Goal: Task Accomplishment & Management: Use online tool/utility

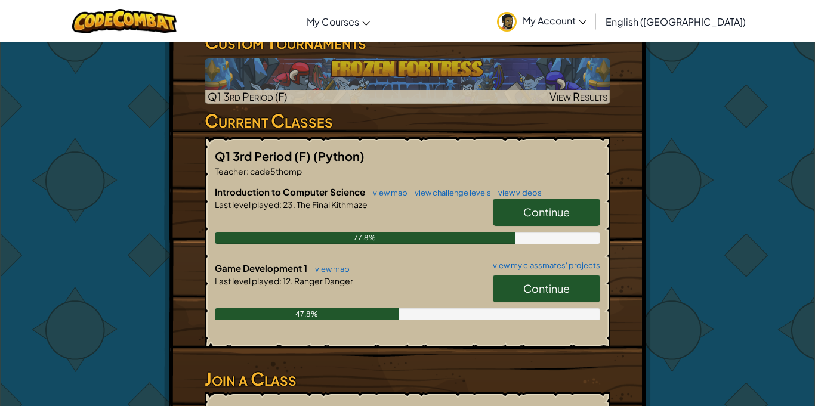
scroll to position [239, 0]
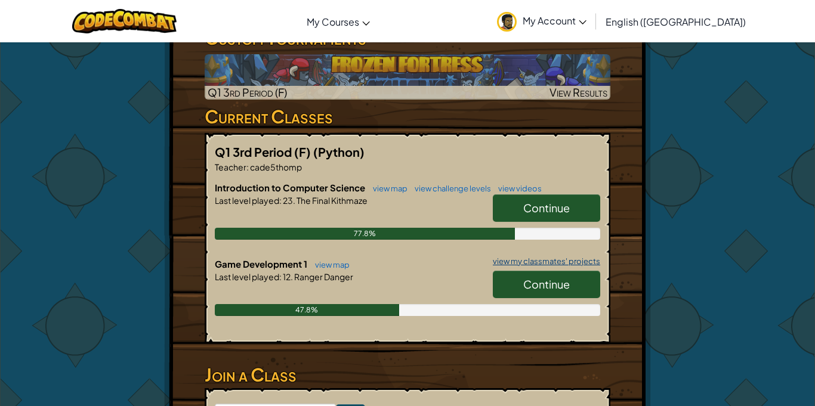
click at [532, 258] on link "view my classmates' projects" at bounding box center [543, 262] width 113 height 8
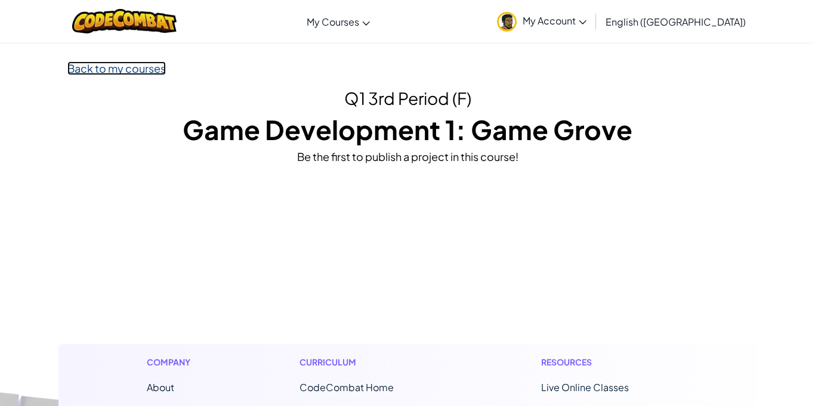
click at [150, 72] on link "Back to my courses" at bounding box center [116, 68] width 98 height 14
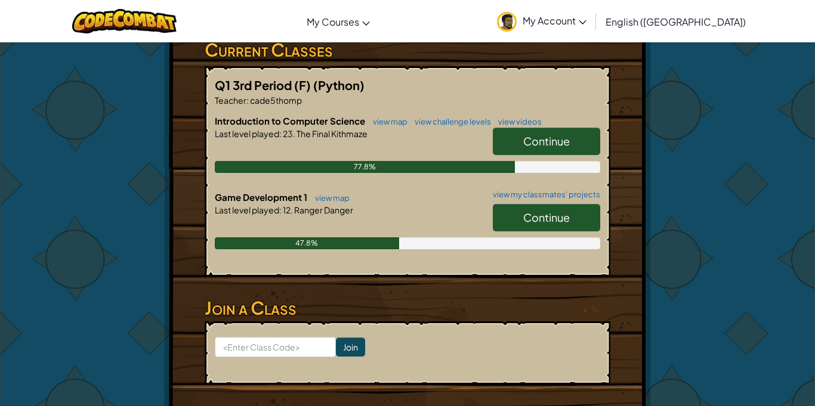
scroll to position [306, 0]
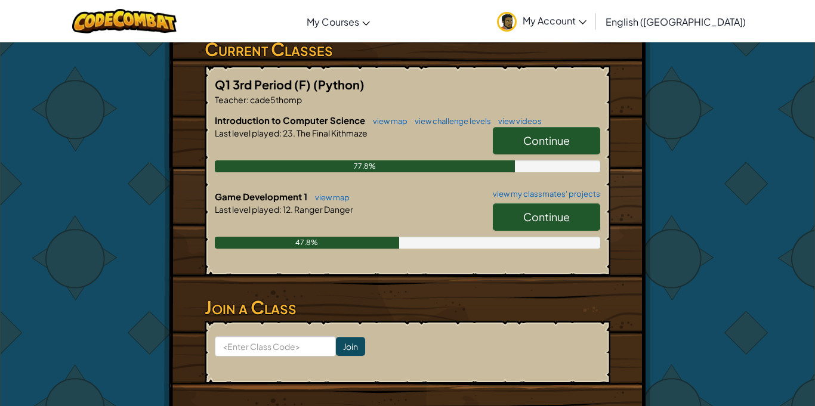
click at [567, 203] on link "Continue" at bounding box center [546, 216] width 107 height 27
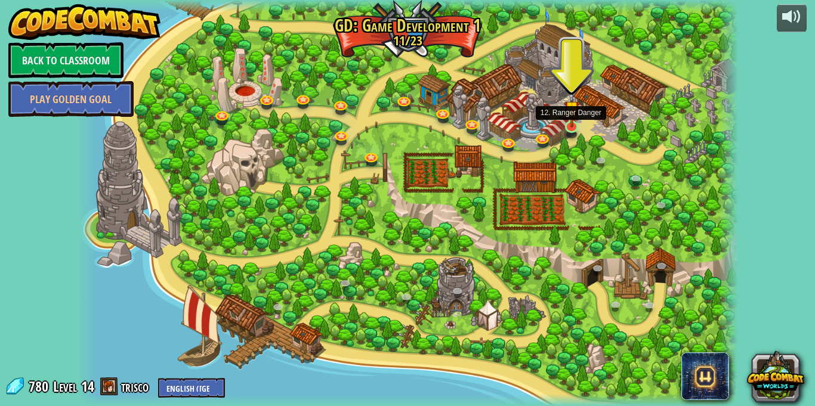
click at [566, 125] on img at bounding box center [572, 109] width 16 height 38
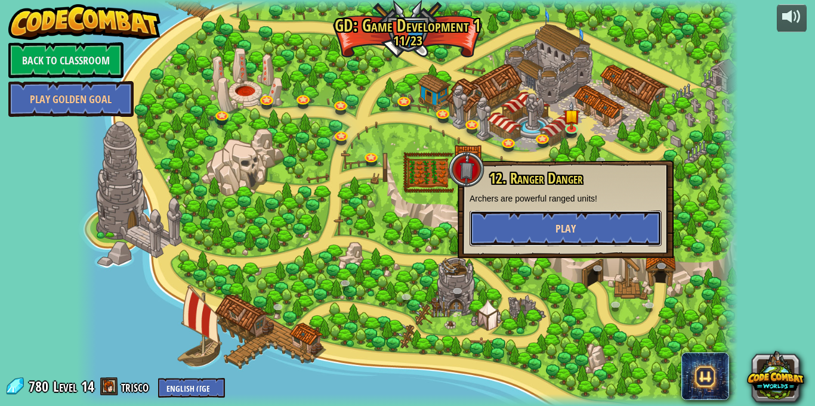
click at [544, 218] on button "Play" at bounding box center [566, 229] width 192 height 36
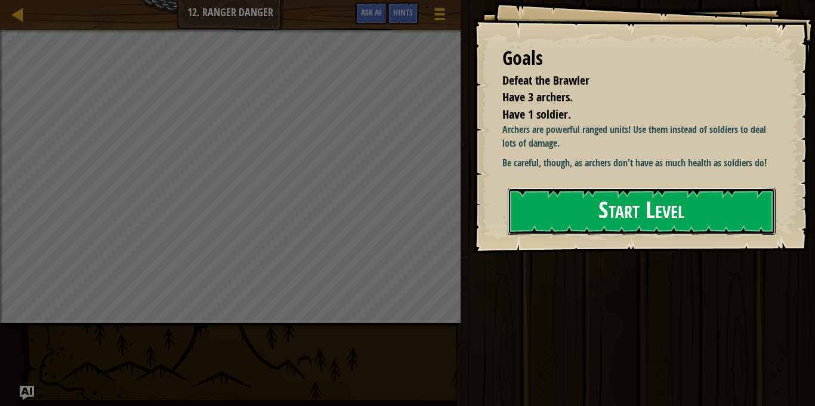
click at [687, 225] on button "Start Level" at bounding box center [642, 211] width 268 height 47
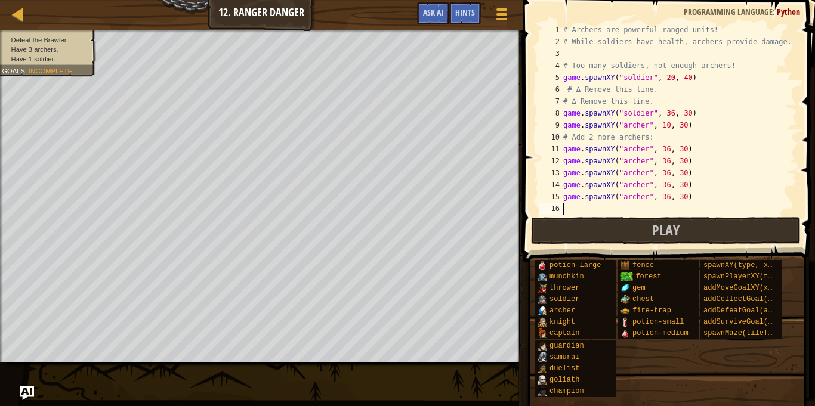
click at [686, 192] on div "# Archers are powerful ranged units! # While soldiers have health, archers prov…" at bounding box center [679, 131] width 236 height 215
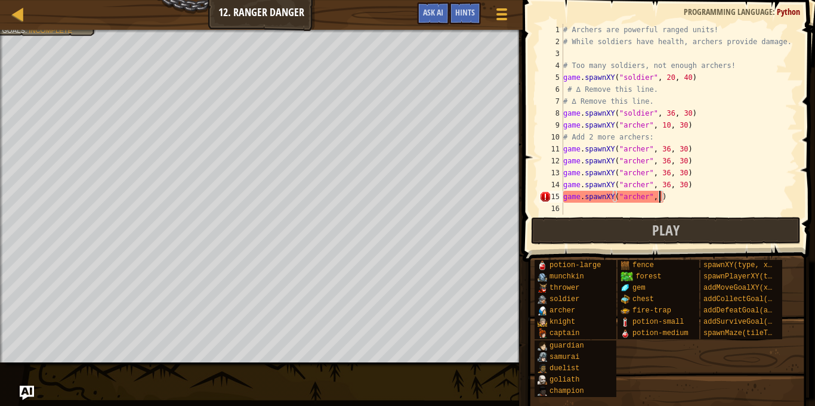
click at [697, 200] on div "# Archers are powerful ranged units! # While soldiers have health, archers prov…" at bounding box center [679, 131] width 236 height 215
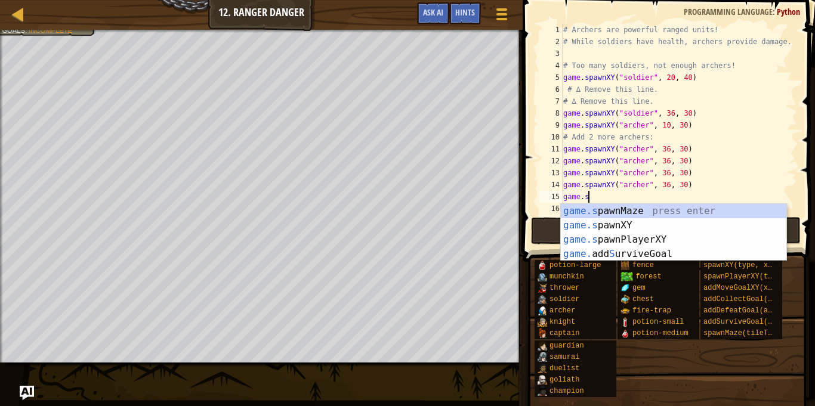
type textarea "g"
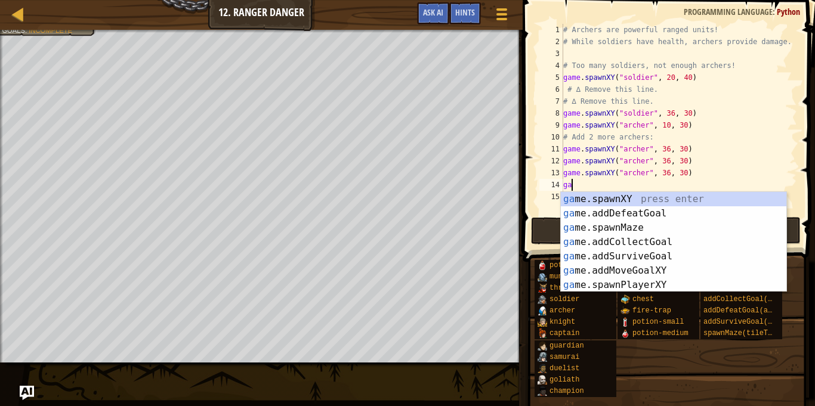
type textarea "g"
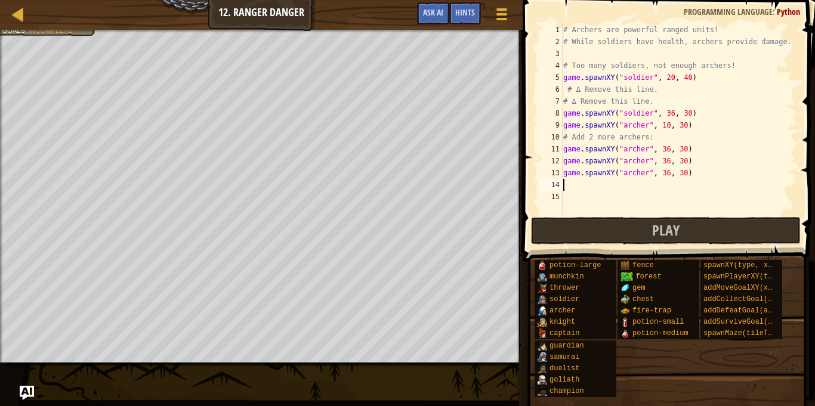
click at [693, 112] on div "# Archers are powerful ranged units! # While soldiers have health, archers prov…" at bounding box center [679, 131] width 236 height 215
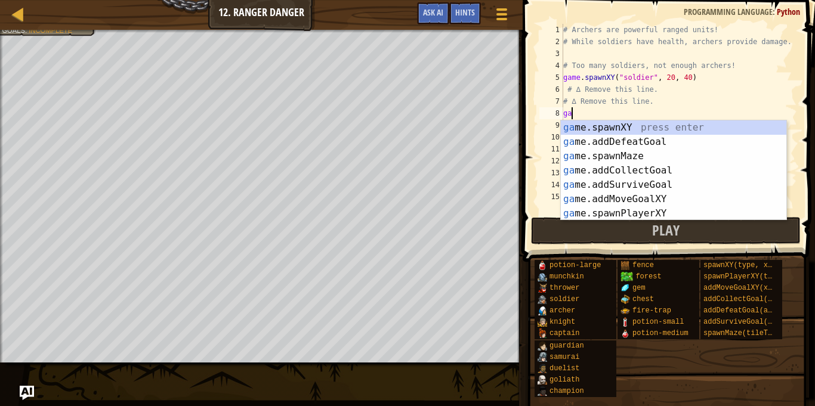
type textarea "g"
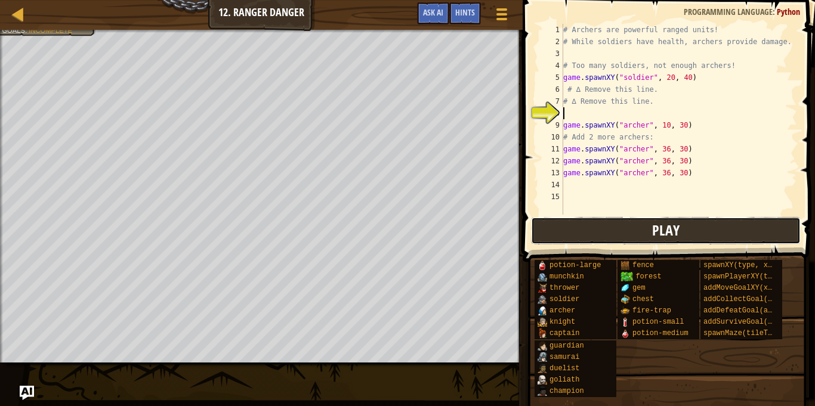
click at [723, 237] on button "Play" at bounding box center [666, 230] width 270 height 27
click at [656, 69] on div "# Archers are powerful ranged units! # While soldiers have health, archers prov…" at bounding box center [679, 131] width 236 height 215
type textarea "# Too many soldiers, not enough archers!"
click at [663, 107] on div "# Archers are powerful ranged units! # While soldiers have health, archers prov…" at bounding box center [679, 131] width 236 height 215
click at [667, 95] on div "# Archers are powerful ranged units! # While soldiers have health, archers prov…" at bounding box center [679, 131] width 236 height 215
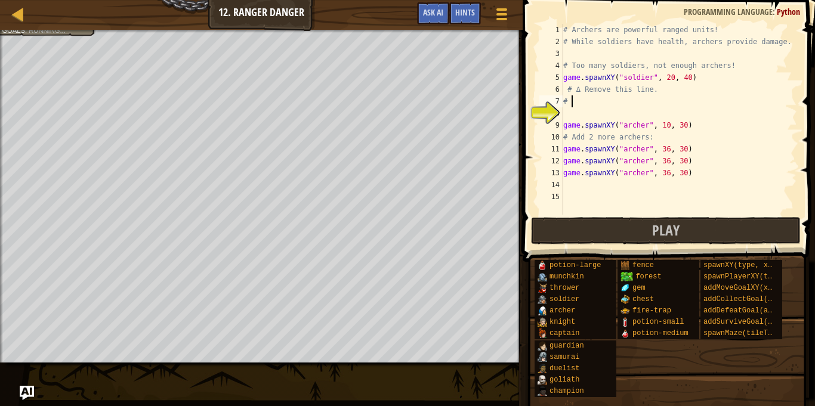
type textarea "#"
click at [675, 88] on div "# Archers are powerful ranged units! # While soldiers have health, archers prov…" at bounding box center [679, 131] width 236 height 215
type textarea "#"
click at [739, 225] on button "Play" at bounding box center [666, 230] width 270 height 27
click at [704, 178] on div "# Archers are powerful ranged units! # While soldiers have health, archers prov…" at bounding box center [679, 131] width 236 height 215
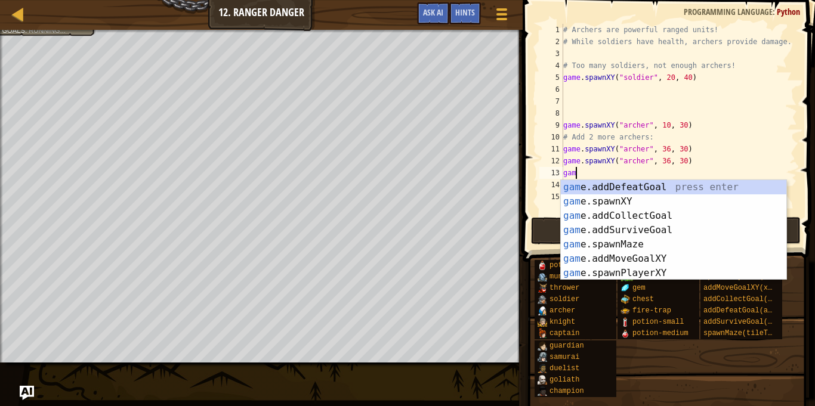
type textarea "g"
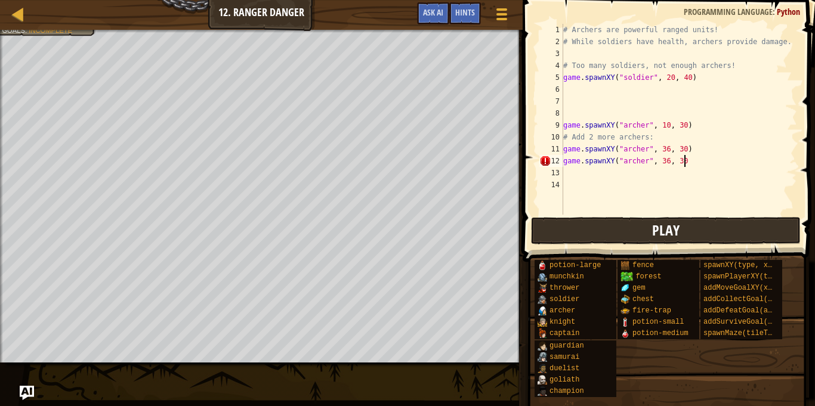
click at [684, 229] on button "Play" at bounding box center [666, 230] width 270 height 27
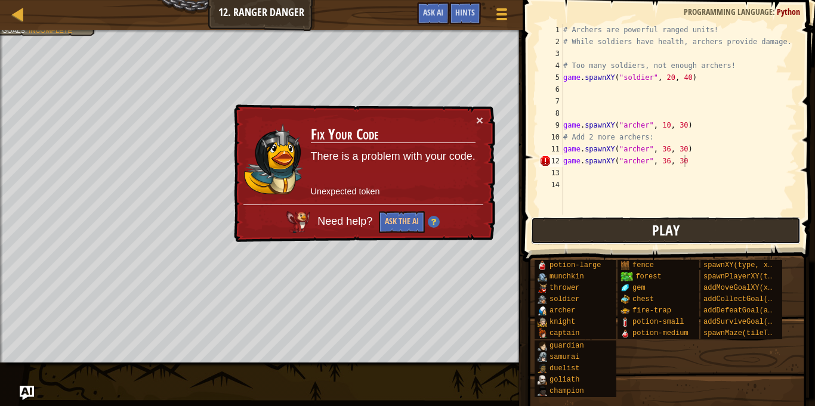
click at [733, 224] on button "Play" at bounding box center [666, 230] width 270 height 27
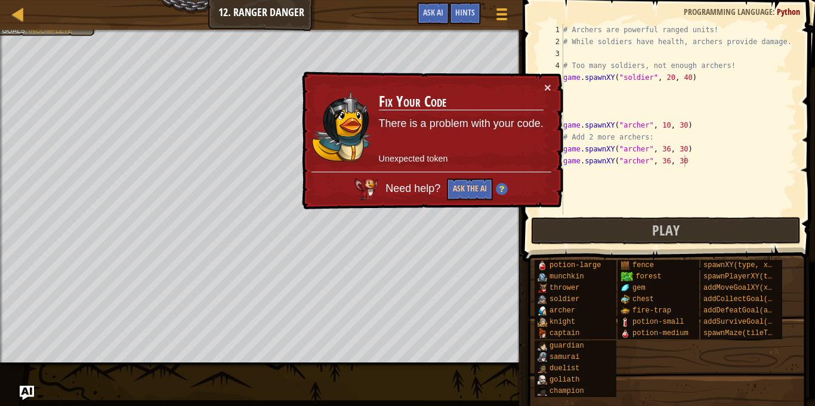
click at [721, 163] on div "# Archers are powerful ranged units! # While soldiers have health, archers prov…" at bounding box center [679, 131] width 236 height 215
type textarea "game.spawnXY("[PERSON_NAME]", 36, 30)"
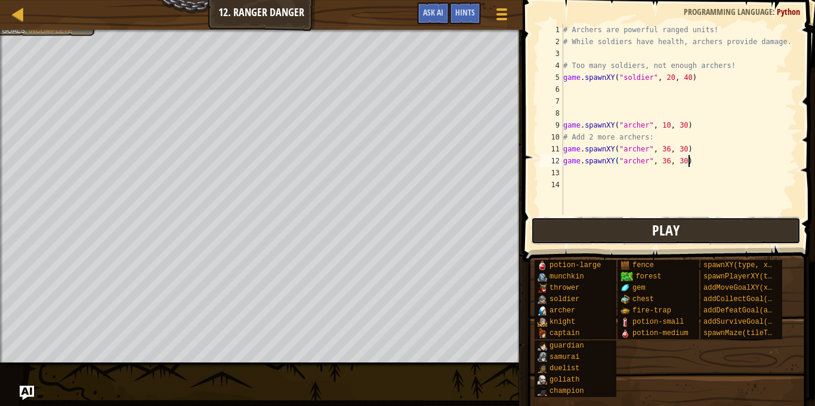
click at [740, 241] on button "Play" at bounding box center [666, 230] width 270 height 27
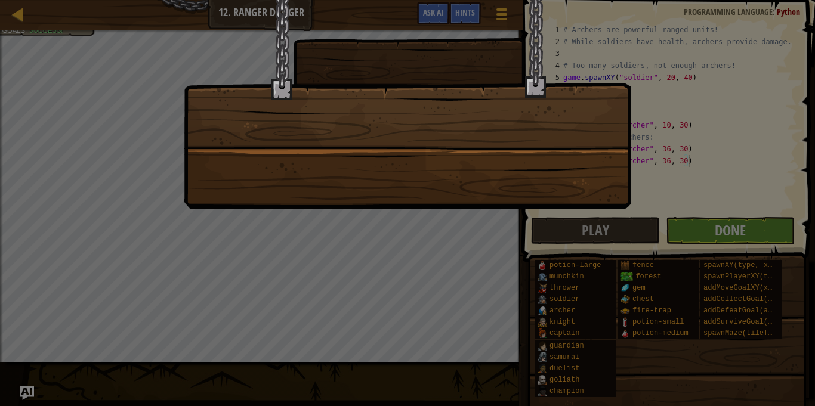
click at [779, 237] on div at bounding box center [407, 203] width 815 height 406
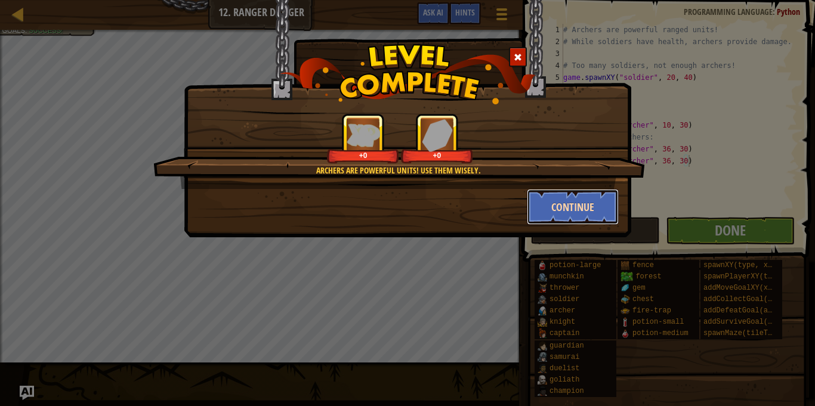
click at [604, 199] on button "Continue" at bounding box center [573, 207] width 92 height 36
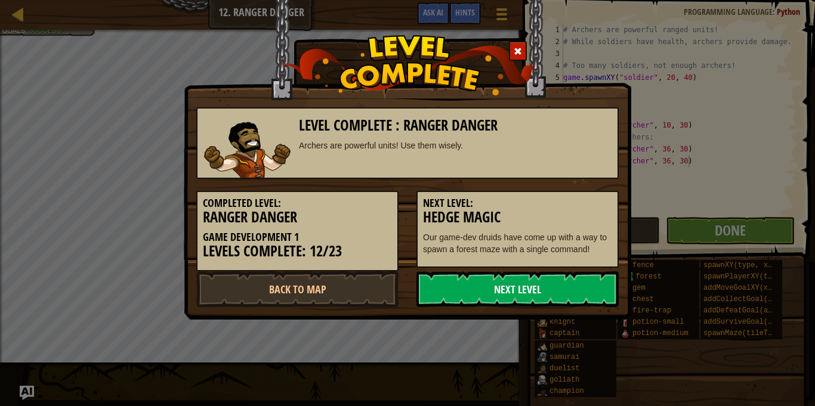
click at [484, 272] on link "Next Level" at bounding box center [517, 289] width 202 height 36
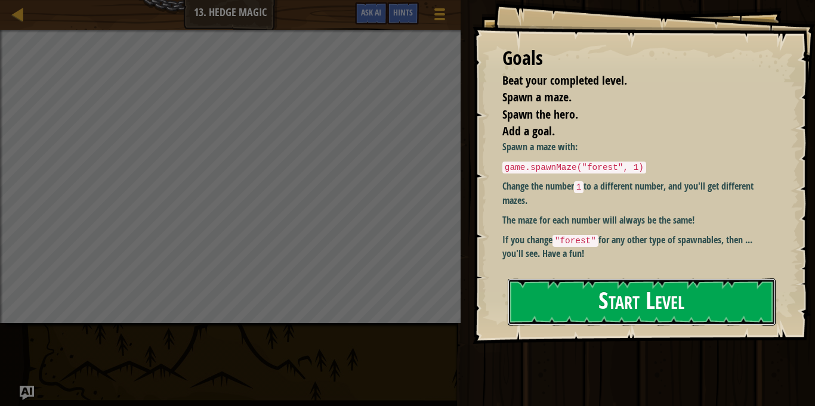
click at [588, 285] on button "Start Level" at bounding box center [642, 302] width 268 height 47
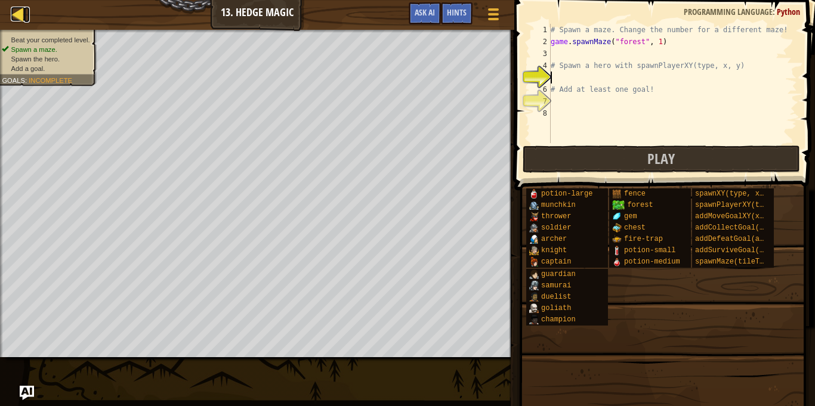
click at [21, 16] on div at bounding box center [18, 14] width 15 height 15
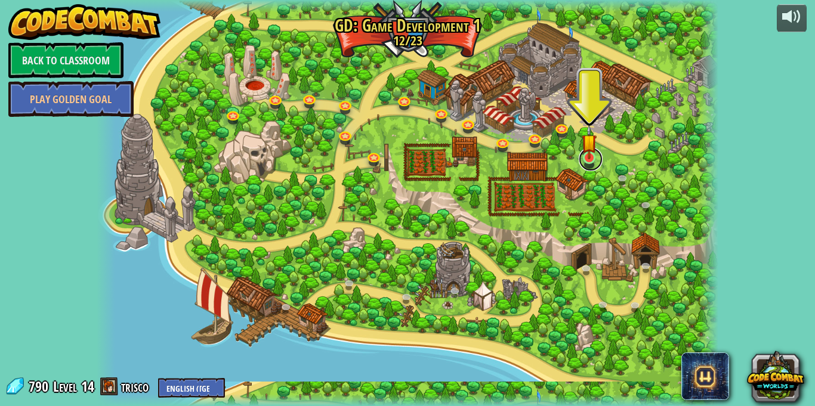
click at [579, 157] on link at bounding box center [591, 159] width 24 height 24
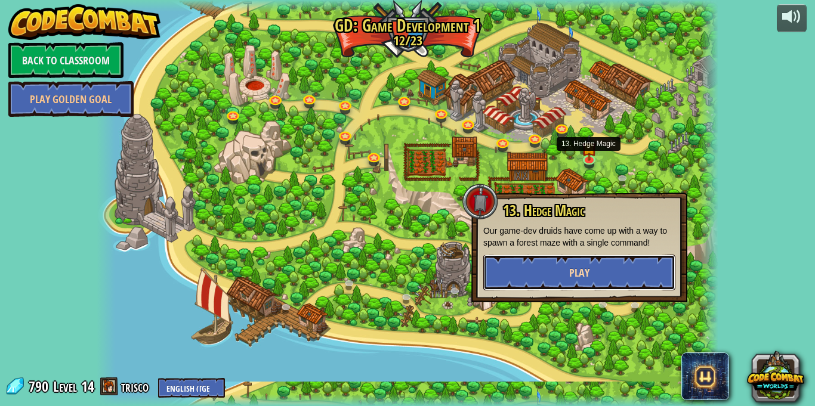
click at [585, 279] on span "Play" at bounding box center [579, 273] width 20 height 15
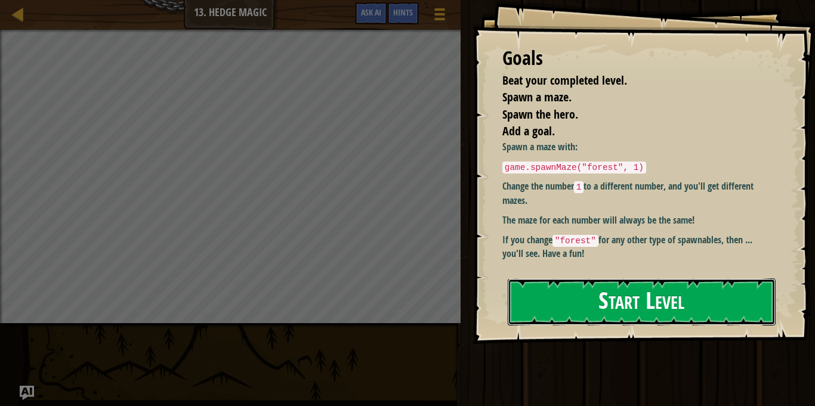
click at [566, 283] on button "Start Level" at bounding box center [642, 302] width 268 height 47
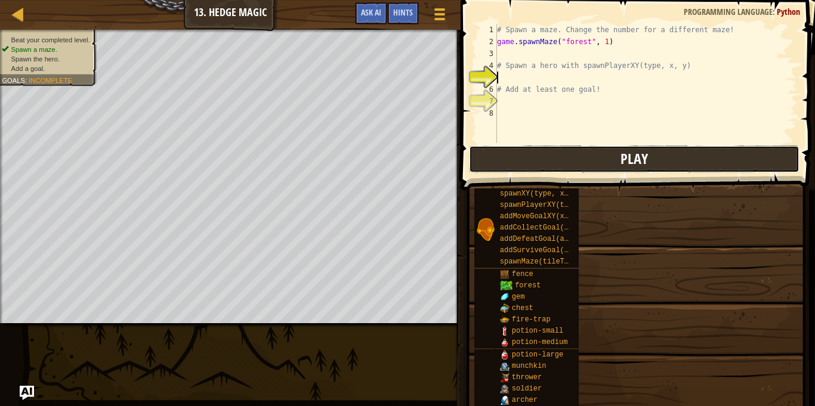
click at [575, 170] on button "Play" at bounding box center [634, 159] width 330 height 27
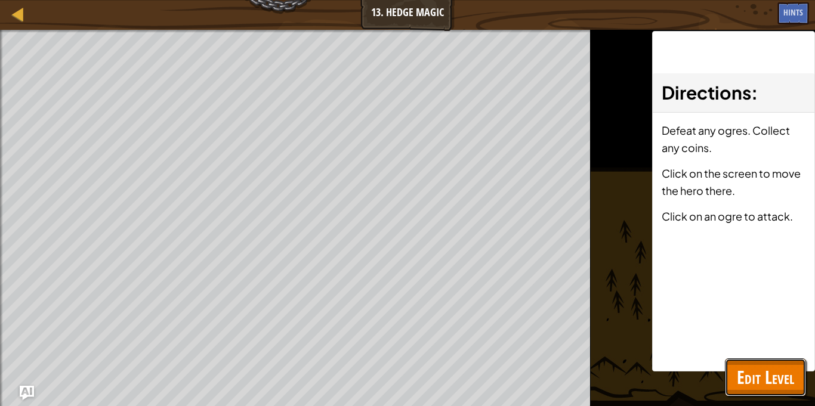
click at [762, 377] on span "Edit Level" at bounding box center [765, 377] width 57 height 24
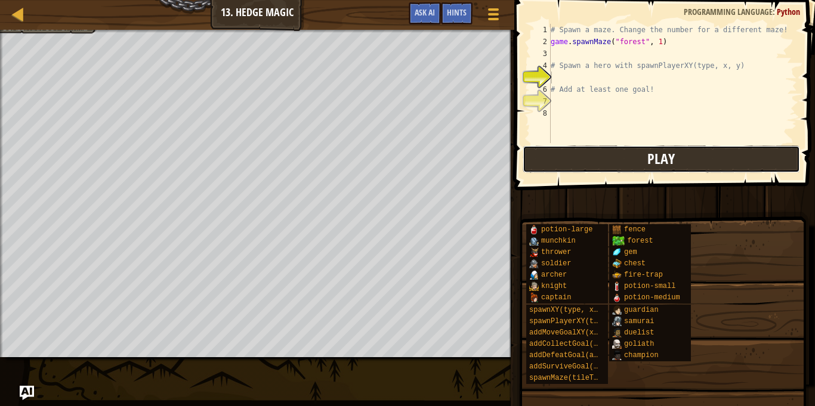
click at [578, 149] on button "Play" at bounding box center [662, 159] width 278 height 27
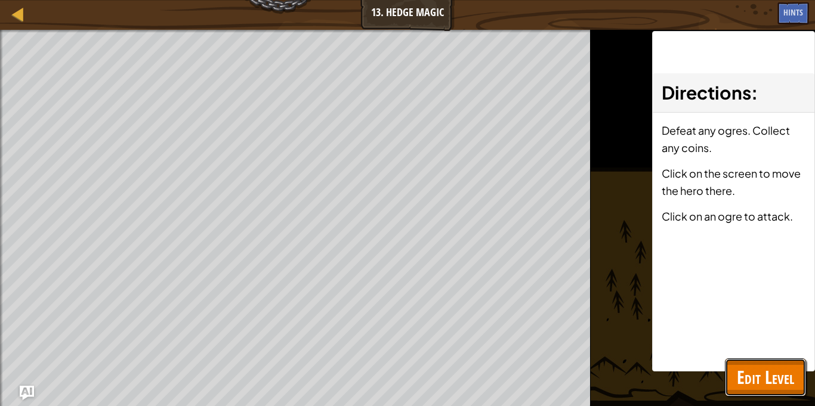
click at [767, 360] on button "Edit Level" at bounding box center [765, 378] width 81 height 38
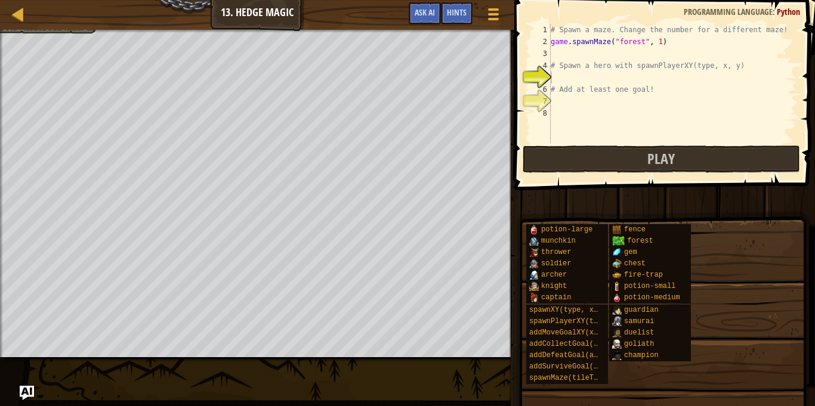
click at [613, 69] on div "# Spawn a maze. Change the number for a different maze! game . spawnMaze ( "for…" at bounding box center [699, 95] width 303 height 143
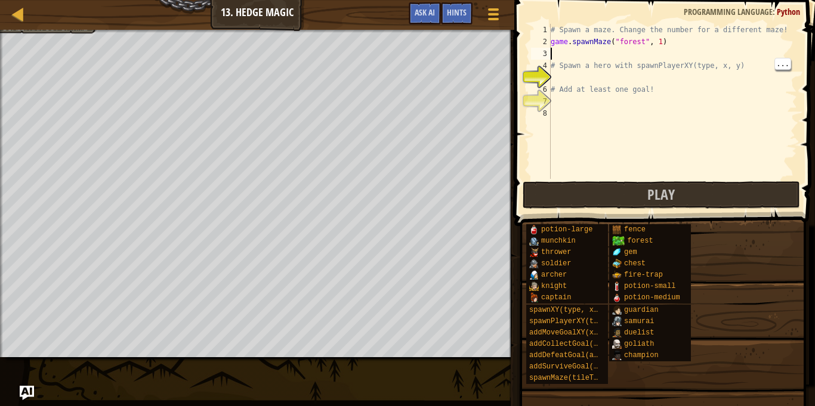
click at [591, 80] on div "# Spawn a maze. Change the number for a different maze! game . spawnMaze ( "for…" at bounding box center [672, 113] width 249 height 179
type textarea "h"
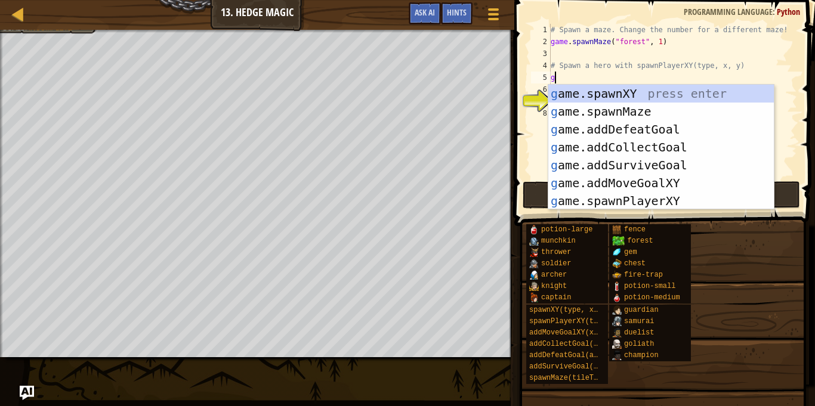
click at [672, 207] on div "g ame.spawnXY press enter g ame.spawnMaze press enter g ame.addDefeatGoal press…" at bounding box center [661, 165] width 226 height 161
type textarea "player = game.spawnPlayerXY("captain", 36, 30)"
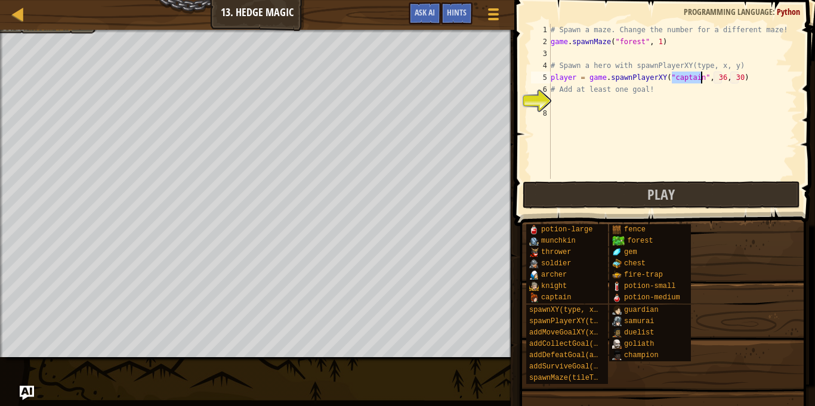
click at [581, 101] on div "# Spawn a maze. Change the number for a different maze! game . spawnMaze ( "for…" at bounding box center [672, 113] width 249 height 179
type textarea "g"
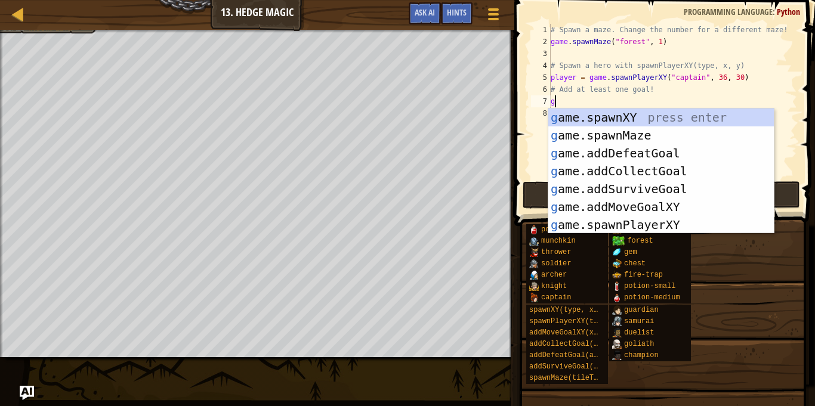
click at [673, 189] on div "g ame.spawnXY press enter g ame.spawnMaze press enter g ame.addDefeatGoal press…" at bounding box center [661, 189] width 226 height 161
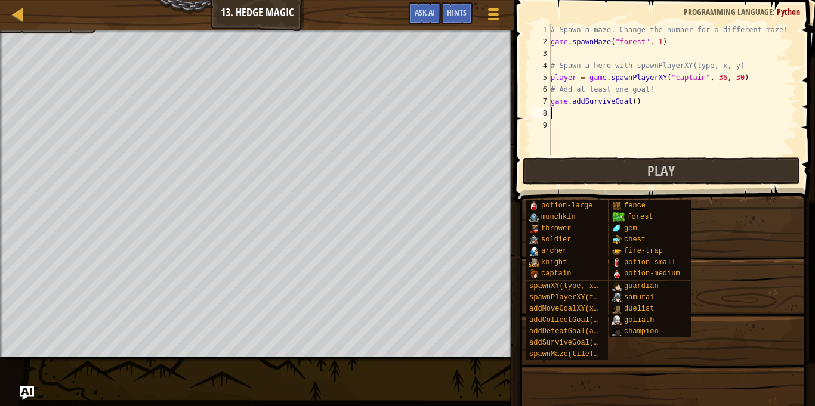
click at [635, 103] on div "# Spawn a maze. Change the number for a different maze! game . spawnMaze ( "for…" at bounding box center [672, 101] width 249 height 155
type textarea "game.addSurviveGoal(5)"
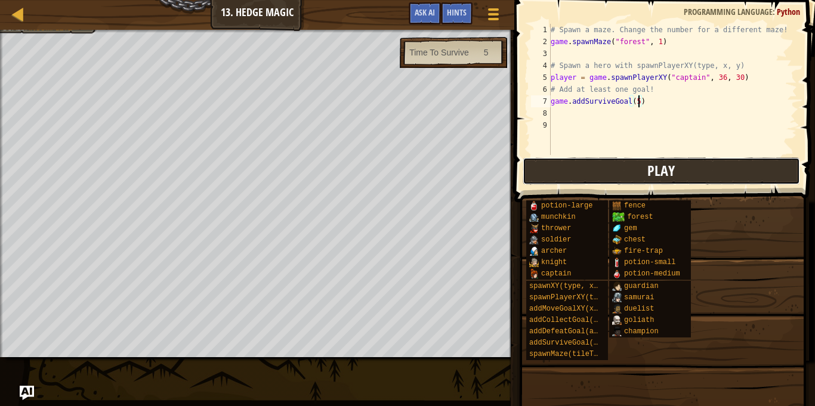
click at [730, 177] on button "Play" at bounding box center [662, 171] width 278 height 27
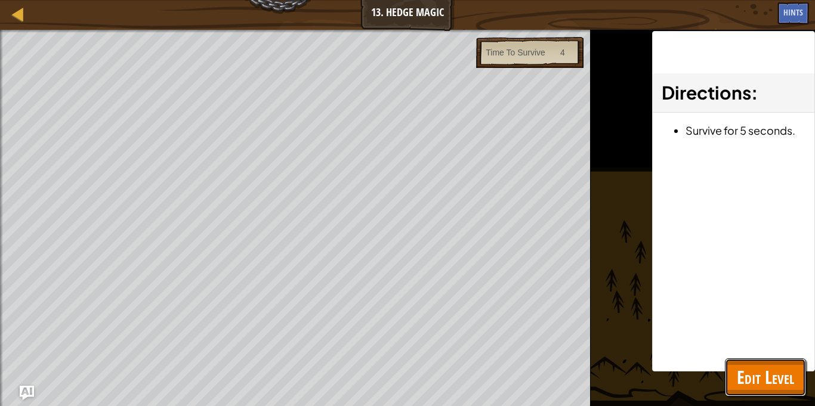
click at [766, 381] on span "Edit Level" at bounding box center [765, 377] width 57 height 24
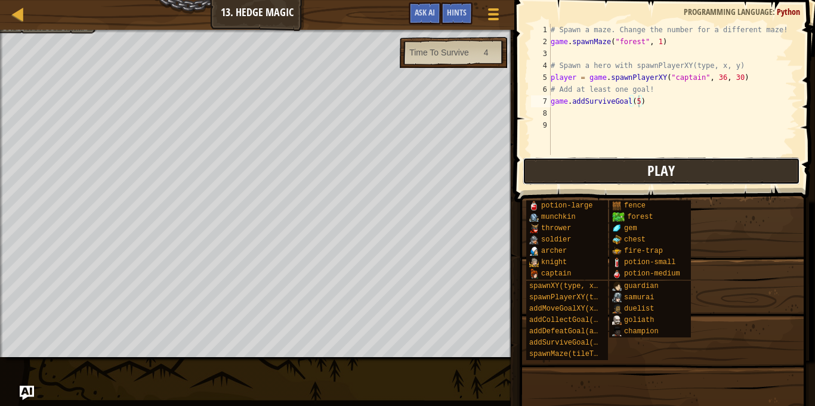
click at [737, 168] on button "Play" at bounding box center [662, 171] width 278 height 27
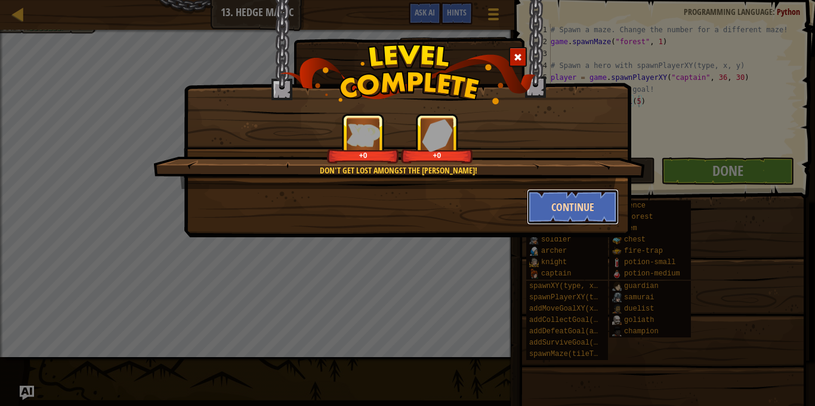
click at [565, 208] on button "Continue" at bounding box center [573, 207] width 92 height 36
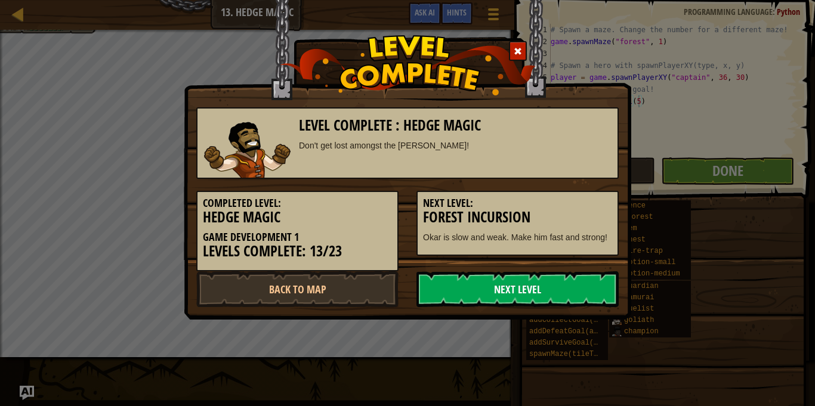
click at [529, 290] on link "Next Level" at bounding box center [517, 289] width 202 height 36
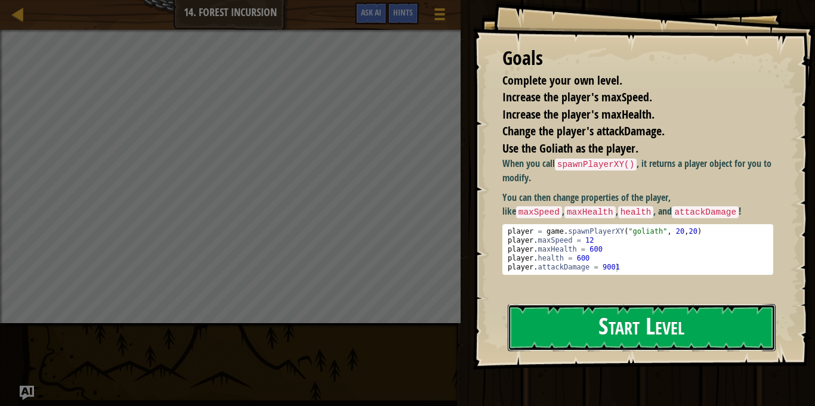
click at [621, 304] on button "Start Level" at bounding box center [642, 327] width 268 height 47
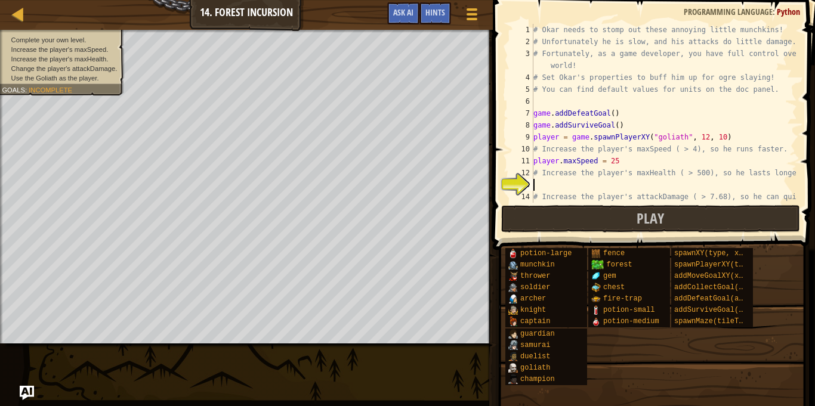
scroll to position [36, 0]
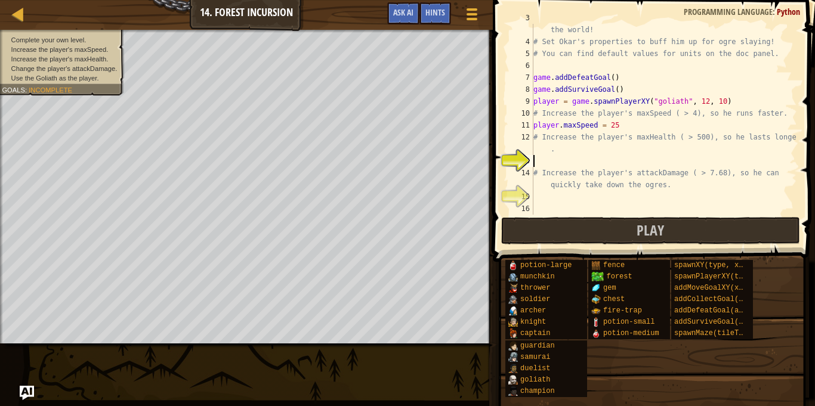
type textarea "g"
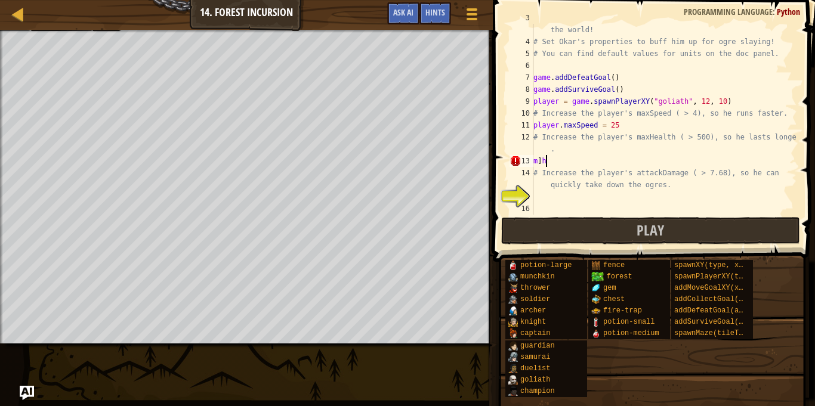
scroll to position [5, 1]
type textarea "m"
type textarea "player.max hleath(>500)"
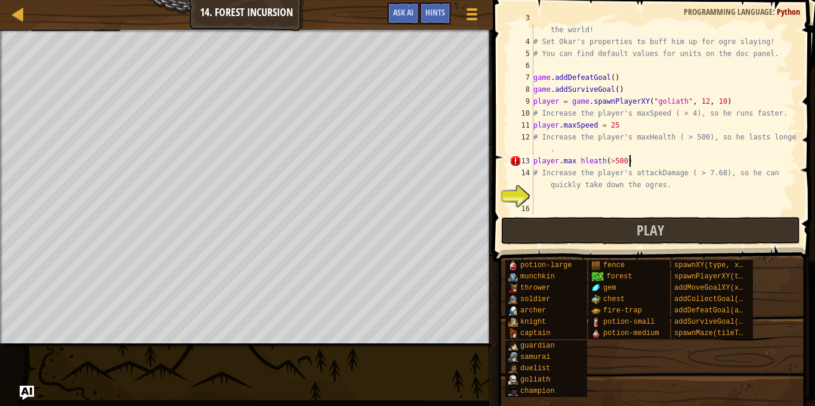
click at [545, 203] on div "# Fortunately, as a game developer, you have full control over the world! # Set…" at bounding box center [664, 125] width 266 height 227
click at [674, 232] on button "Play" at bounding box center [650, 230] width 299 height 27
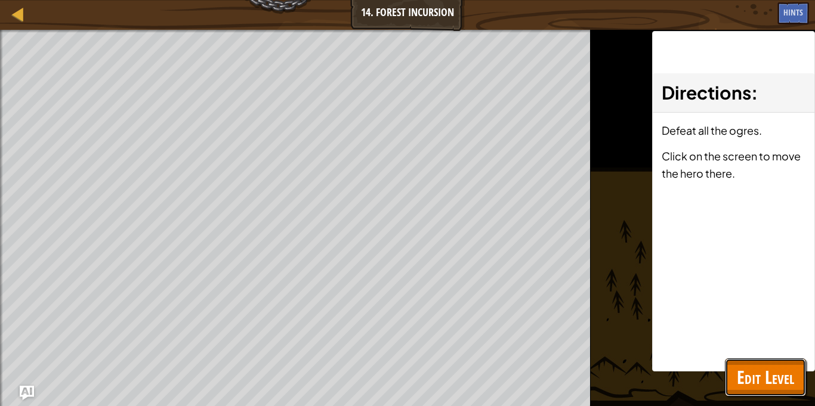
click at [773, 371] on span "Edit Level" at bounding box center [765, 377] width 57 height 24
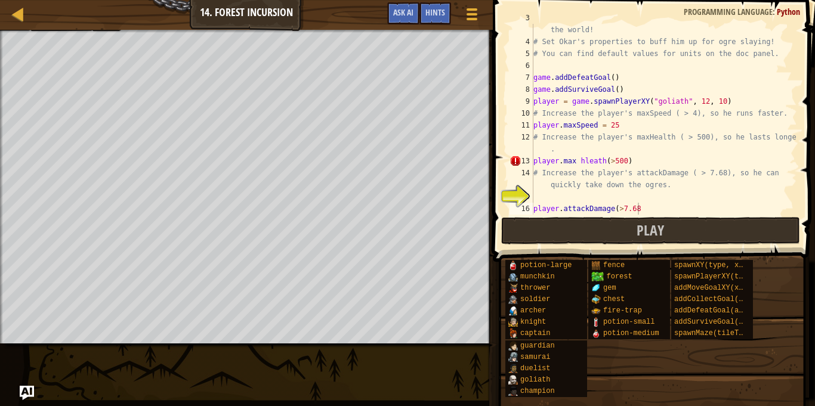
click at [669, 206] on div "# Fortunately, as a game developer, you have full control over the world! # Set…" at bounding box center [664, 125] width 266 height 227
type textarea "player.attackDamage(>7.68)"
click at [715, 233] on button "Play" at bounding box center [650, 230] width 299 height 27
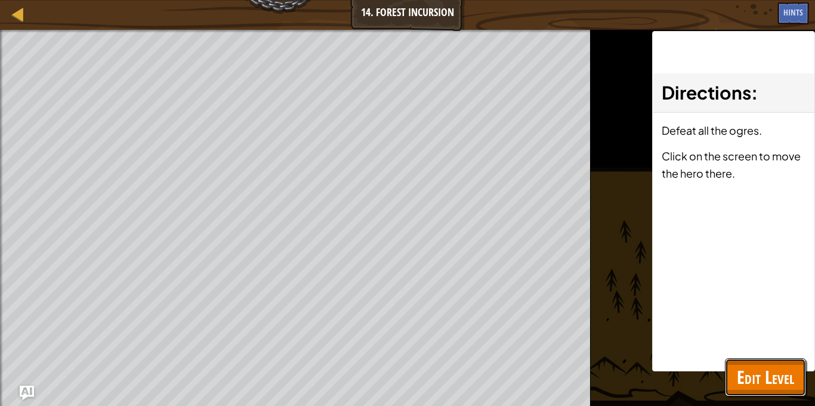
click at [759, 376] on span "Edit Level" at bounding box center [765, 377] width 57 height 24
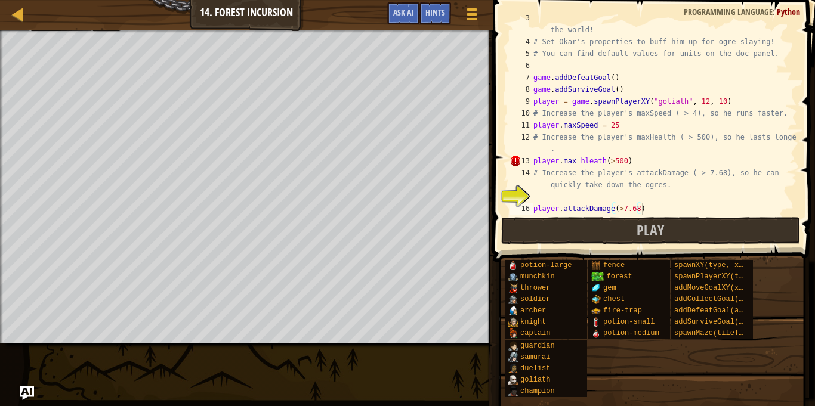
click at [551, 201] on div "# Fortunately, as a game developer, you have full control over the world! # Set…" at bounding box center [664, 125] width 266 height 227
click at [661, 210] on div "# Fortunately, as a game developer, you have full control over the world! # Set…" at bounding box center [664, 125] width 266 height 227
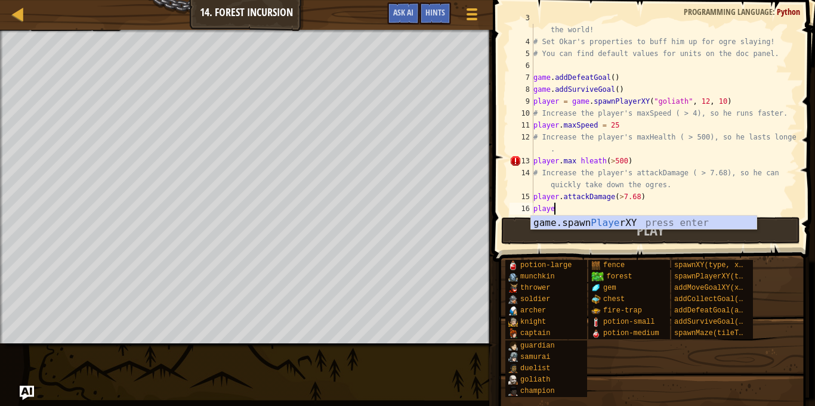
scroll to position [5, 1]
type textarea "p"
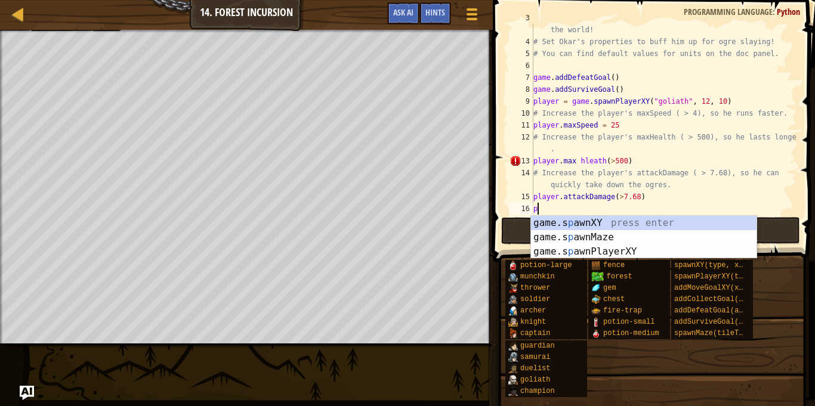
scroll to position [5, 0]
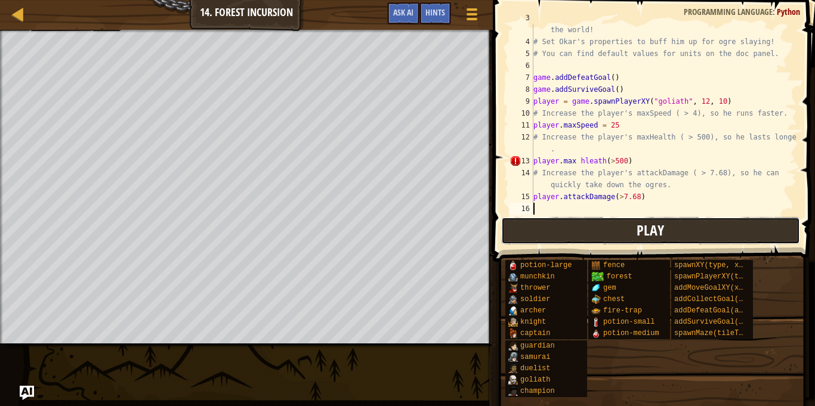
click at [731, 223] on button "Play" at bounding box center [650, 230] width 299 height 27
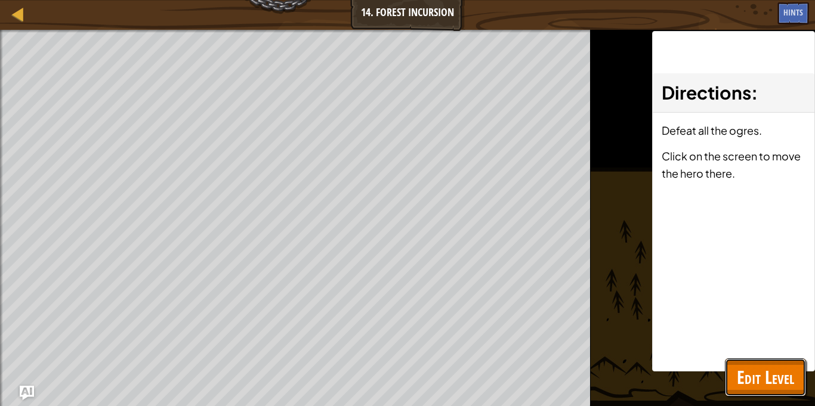
click at [777, 373] on span "Edit Level" at bounding box center [765, 377] width 57 height 24
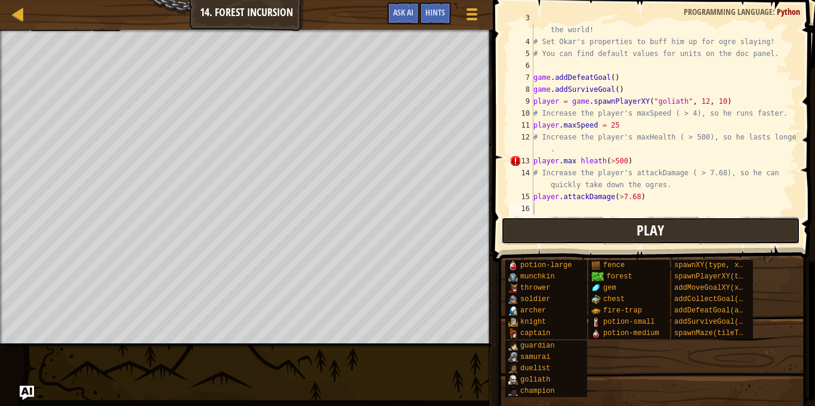
click at [681, 226] on button "Play" at bounding box center [650, 230] width 299 height 27
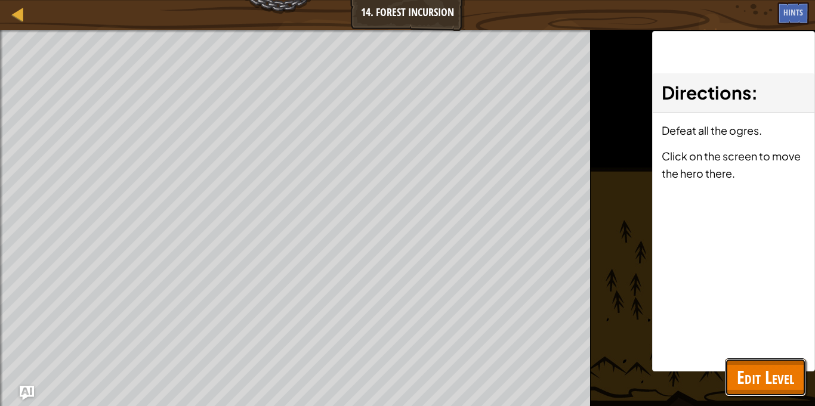
click at [759, 375] on span "Edit Level" at bounding box center [765, 377] width 57 height 24
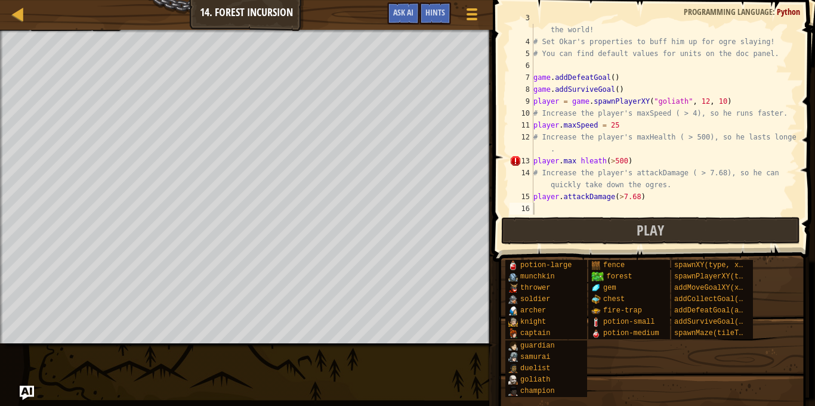
type textarea "game.addSurviveGoal()"
drag, startPoint x: 622, startPoint y: 91, endPoint x: 534, endPoint y: 94, distance: 87.7
click at [534, 94] on div "# Fortunately, as a game developer, you have full control over the world! # Set…" at bounding box center [664, 125] width 266 height 227
click at [629, 158] on div "# Fortunately, as a game developer, you have full control over the world! # Set…" at bounding box center [664, 125] width 266 height 227
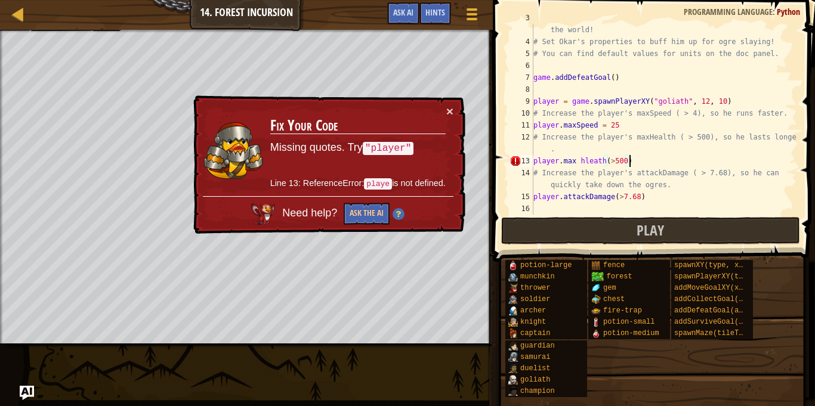
click at [632, 160] on div "# Fortunately, as a game developer, you have full control over the world! # Set…" at bounding box center [664, 125] width 266 height 227
click at [557, 162] on div "# Fortunately, as a game developer, you have full control over the world! # Set…" at bounding box center [664, 125] width 266 height 227
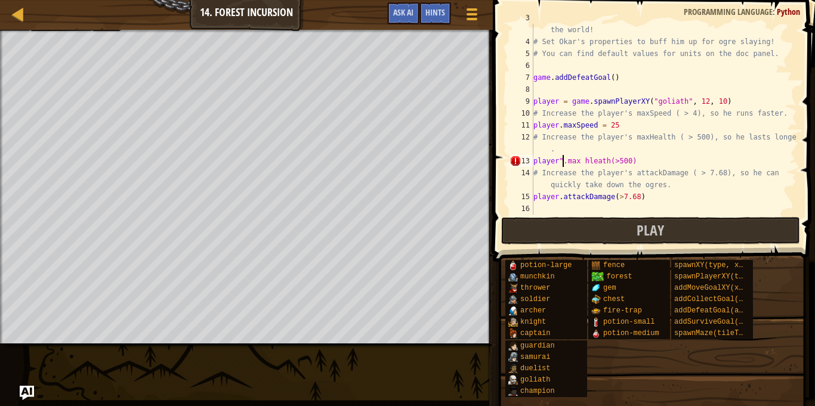
click at [532, 156] on div "13" at bounding box center [522, 161] width 24 height 12
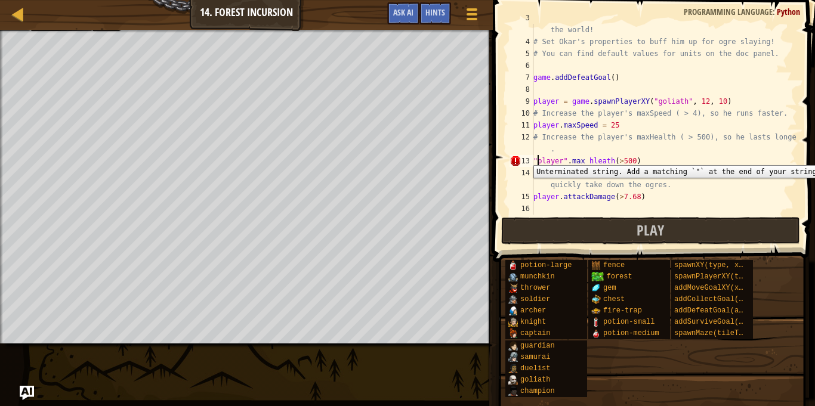
scroll to position [5, 1]
click at [555, 196] on div "# Fortunately, as a game developer, you have full control over the world! # Set…" at bounding box center [664, 125] width 266 height 227
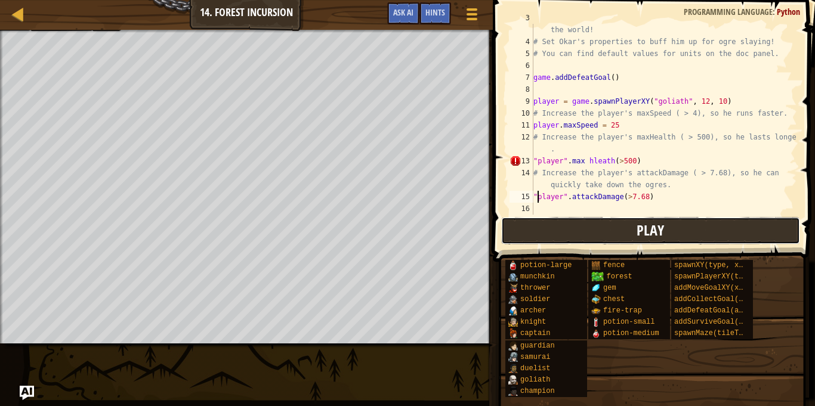
click at [726, 219] on button "Play" at bounding box center [650, 230] width 299 height 27
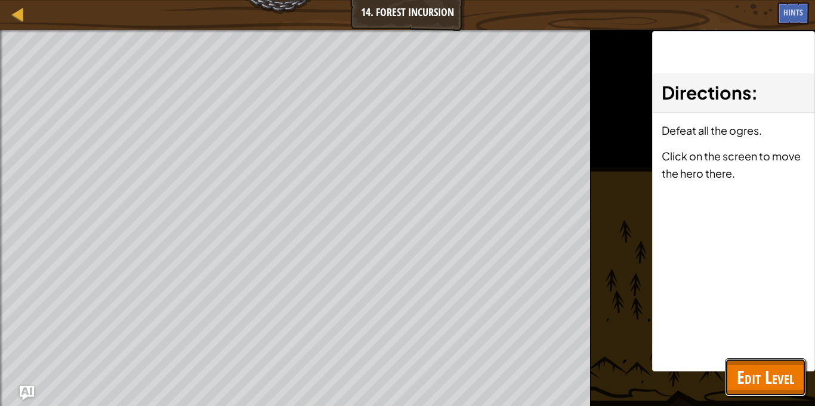
click at [743, 385] on span "Edit Level" at bounding box center [765, 377] width 57 height 24
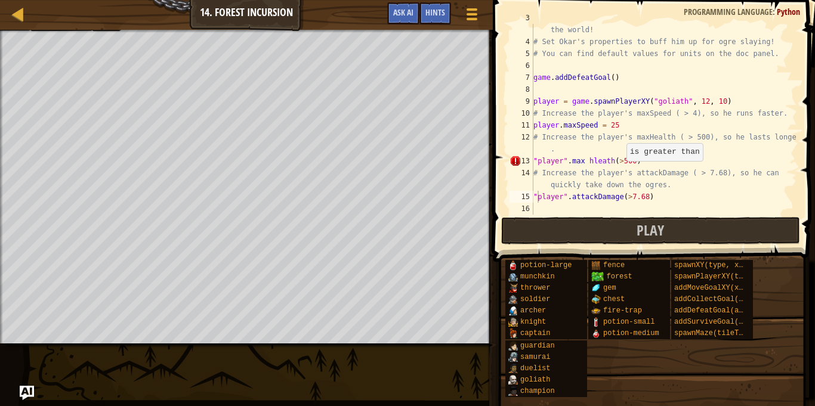
click at [620, 161] on div "# Fortunately, as a game developer, you have full control over the world! # Set…" at bounding box center [664, 125] width 266 height 227
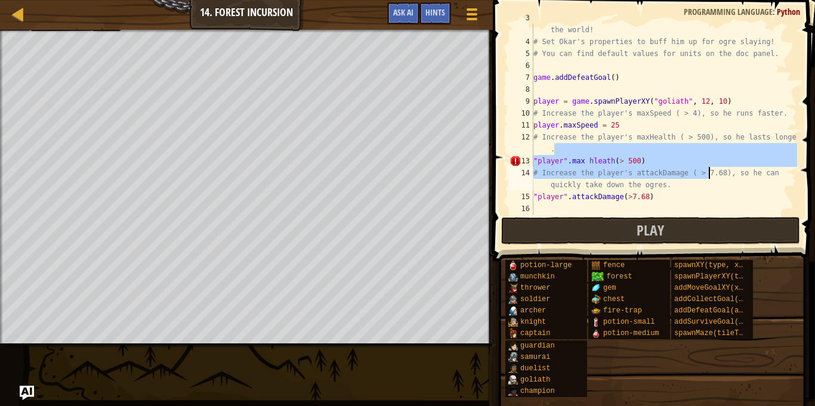
drag, startPoint x: 663, startPoint y: 154, endPoint x: 718, endPoint y: 167, distance: 56.4
click at [718, 167] on div "# Fortunately, as a game developer, you have full control over the world! # Set…" at bounding box center [664, 125] width 266 height 227
type textarea ""player".[PERSON_NAME](> 500) # Increase the player's attackDamage ( > 7.68), s…"
click at [739, 203] on div "# Fortunately, as a game developer, you have full control over the world! # Set…" at bounding box center [664, 125] width 266 height 227
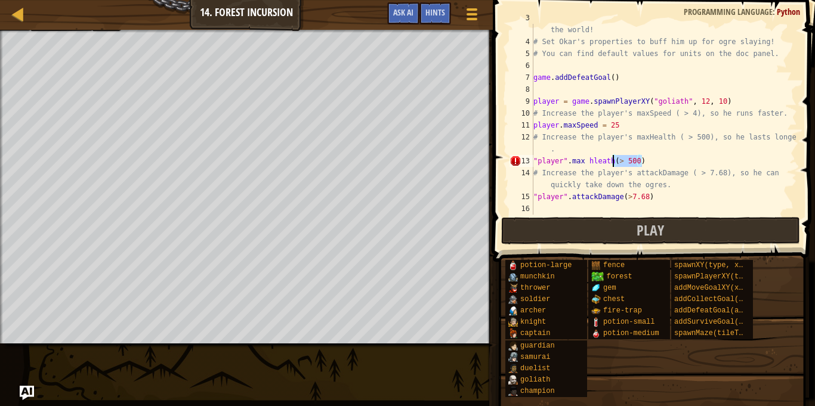
drag, startPoint x: 653, startPoint y: 161, endPoint x: 615, endPoint y: 161, distance: 38.2
click at [615, 161] on div "# Fortunately, as a game developer, you have full control over the world! # Set…" at bounding box center [664, 125] width 266 height 227
click at [543, 96] on div "# Fortunately, as a game developer, you have full control over the world! # Set…" at bounding box center [664, 125] width 266 height 227
click at [532, 87] on div "8" at bounding box center [522, 90] width 24 height 12
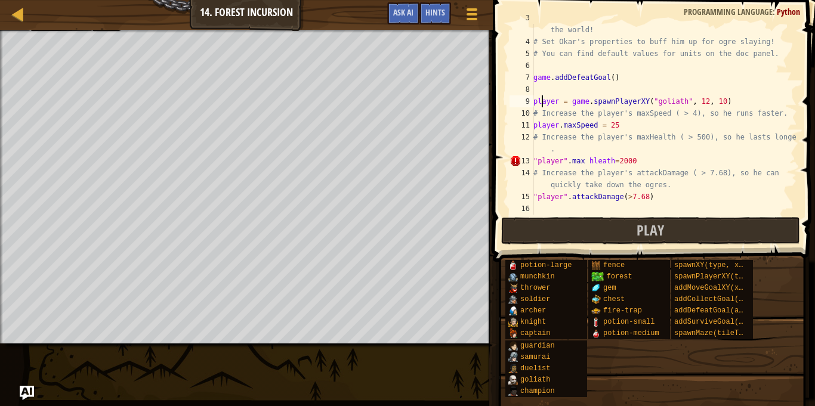
type textarea "player = game.spawnPlayerXY("goliath", 12, 10)"
type textarea "g"
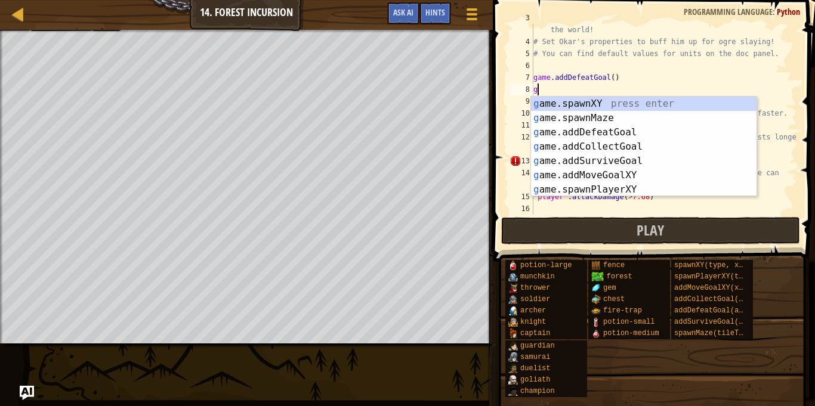
click at [642, 163] on div "g ame.spawnXY press enter g ame.spawnMaze press enter g ame.addDefeatGoal press…" at bounding box center [644, 161] width 226 height 129
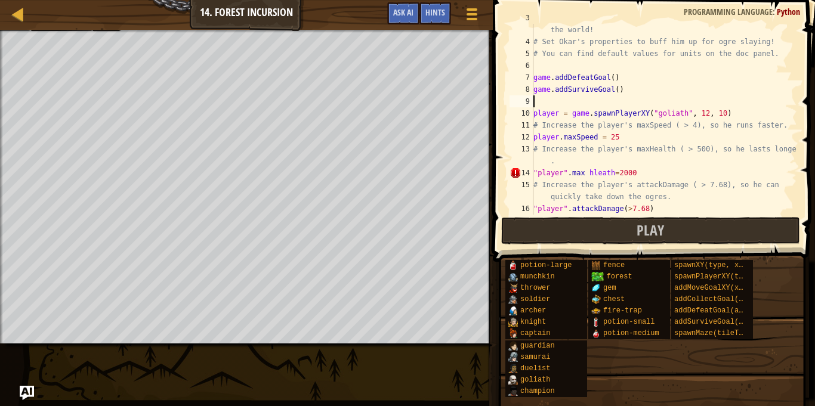
click at [611, 77] on div "# Fortunately, as a game developer, you have full control over the world! # Set…" at bounding box center [664, 125] width 266 height 227
click at [619, 91] on div "# Fortunately, as a game developer, you have full control over the world! # Set…" at bounding box center [664, 125] width 266 height 227
click at [688, 115] on div "# Fortunately, as a game developer, you have full control over the world! # Set…" at bounding box center [664, 125] width 266 height 227
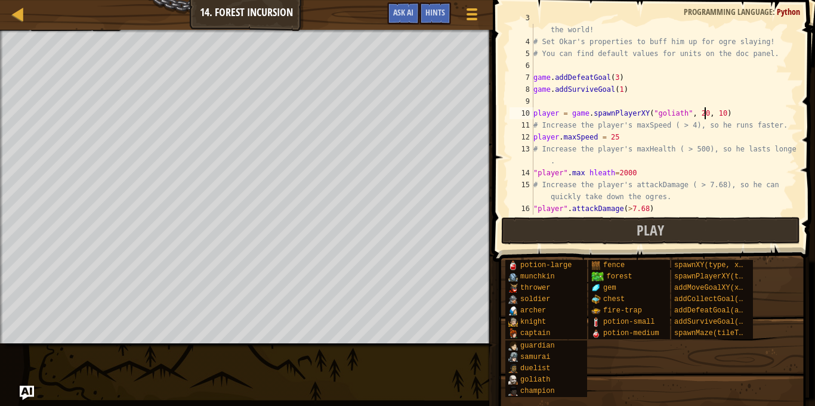
scroll to position [5, 24]
click at [714, 116] on div "# Fortunately, as a game developer, you have full control over the world! # Set…" at bounding box center [664, 125] width 266 height 227
click at [783, 150] on div "# Fortunately, as a game developer, you have full control over the world! # Set…" at bounding box center [664, 125] width 266 height 227
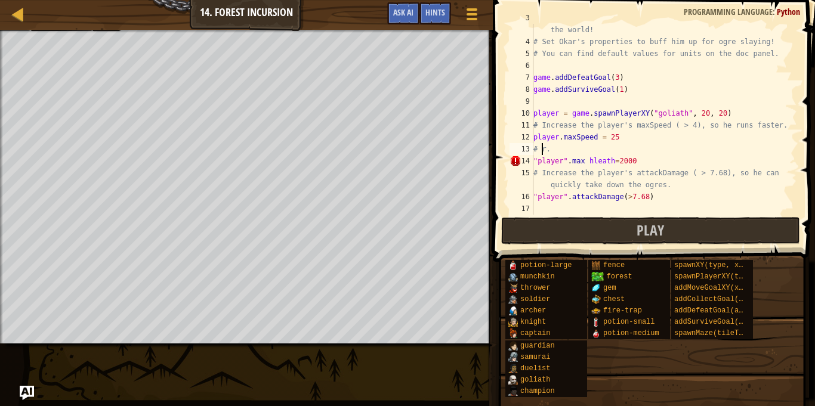
scroll to position [5, 2]
click at [555, 156] on div "# Fortunately, as a game developer, you have full control over the world! # Set…" at bounding box center [664, 125] width 266 height 227
click at [562, 142] on div "# Fortunately, as a game developer, you have full control over the world! # Set…" at bounding box center [664, 125] width 266 height 227
click at [553, 152] on div "# Fortunately, as a game developer, you have full control over the world! # Set…" at bounding box center [664, 125] width 266 height 227
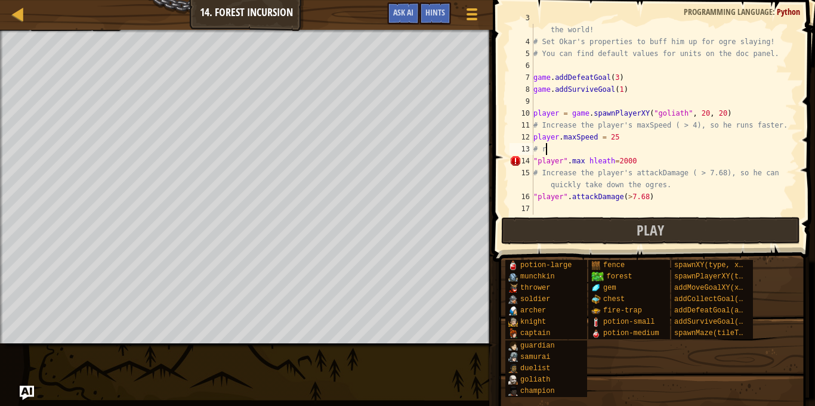
type textarea "#"
type textarea "player.maxSpeed = 25"
type textarea "player.maxHealth = 2000"
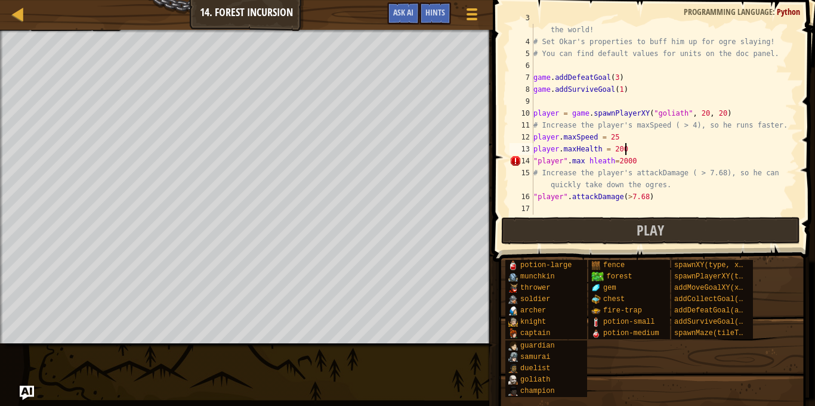
scroll to position [5, 13]
click at [617, 105] on div "# Fortunately, as a game developer, you have full control over the world! # Set…" at bounding box center [664, 125] width 266 height 227
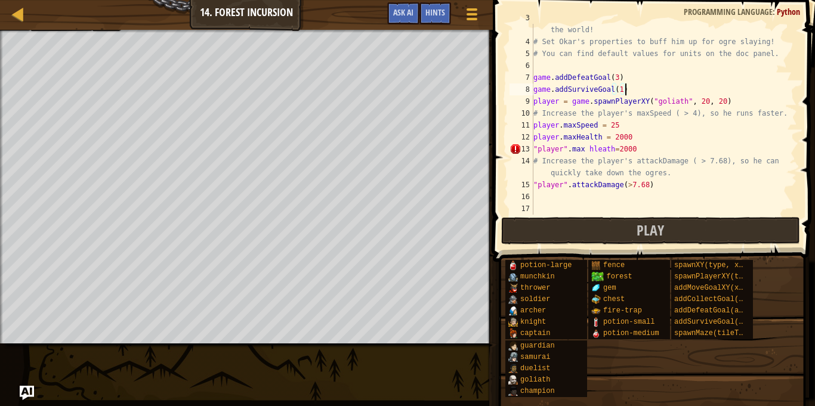
click at [670, 189] on div "# Fortunately, as a game developer, you have full control over the world! # Set…" at bounding box center [664, 125] width 266 height 227
click at [730, 237] on button "Play" at bounding box center [650, 230] width 299 height 27
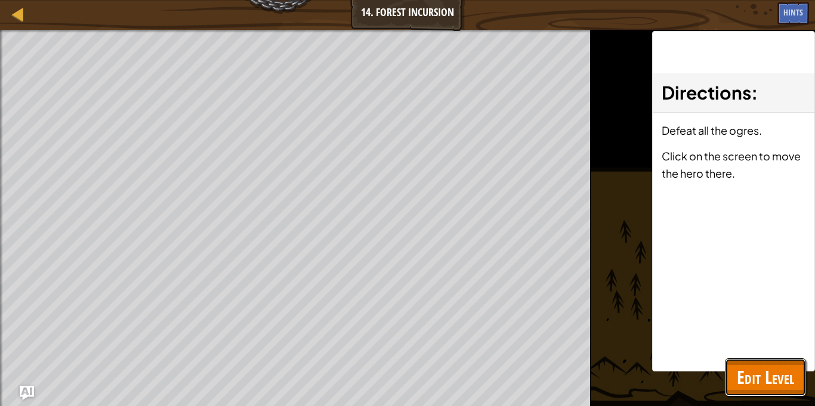
click at [740, 366] on span "Edit Level" at bounding box center [765, 377] width 57 height 24
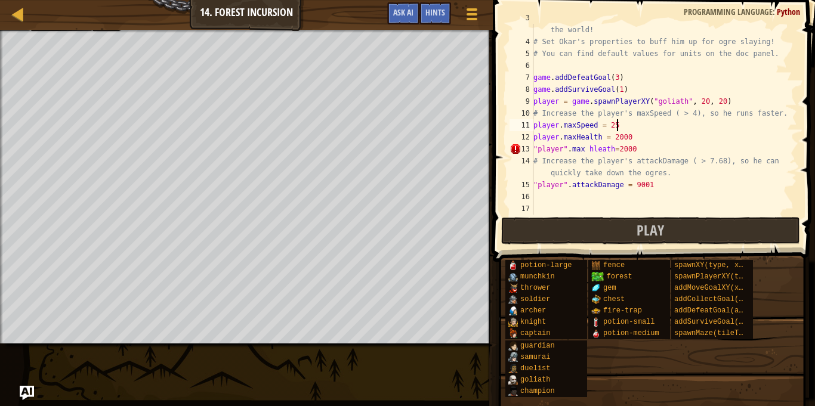
click at [640, 126] on div "# Fortunately, as a game developer, you have full control over the world! # Set…" at bounding box center [664, 125] width 266 height 227
type textarea "player.maxSpeed = 12"
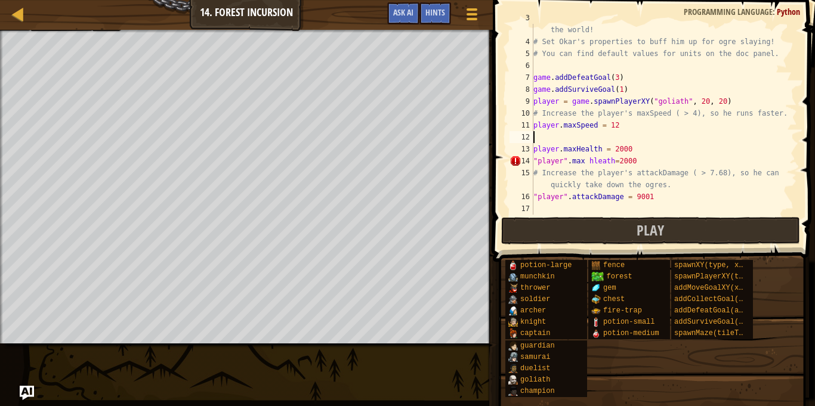
scroll to position [5, 0]
click at [603, 162] on div "# Fortunately, as a game developer, you have full control over the world! # Set…" at bounding box center [664, 125] width 266 height 227
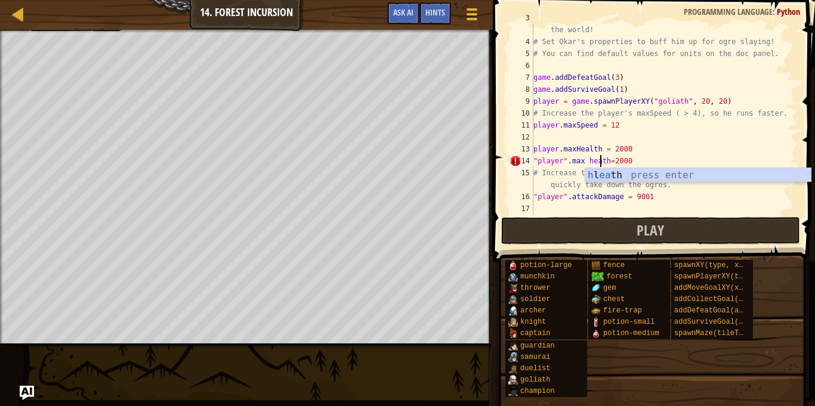
scroll to position [5, 10]
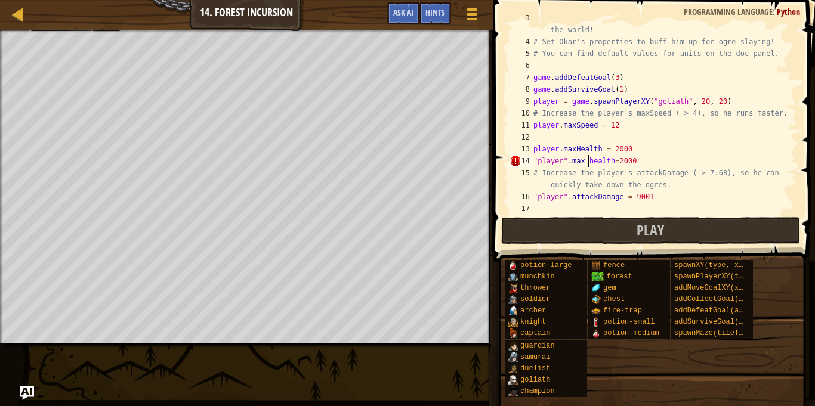
click at [588, 160] on div "# Fortunately, as a game developer, you have full control over the world! # Set…" at bounding box center [664, 125] width 266 height 227
type textarea ""player".maxhealth=2000"
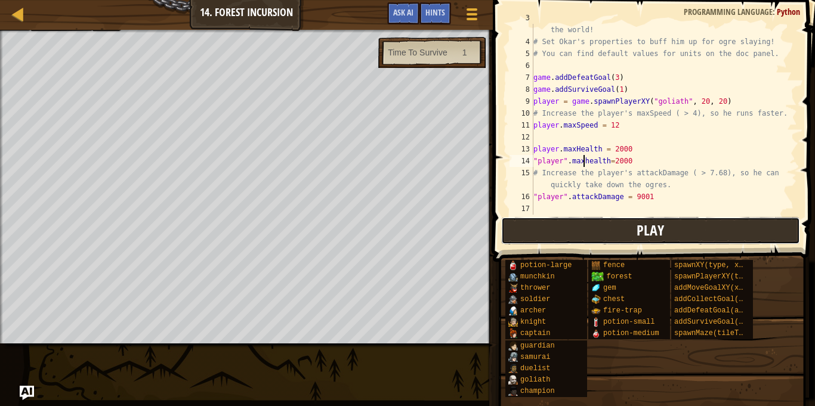
click at [606, 235] on button "Play" at bounding box center [650, 230] width 299 height 27
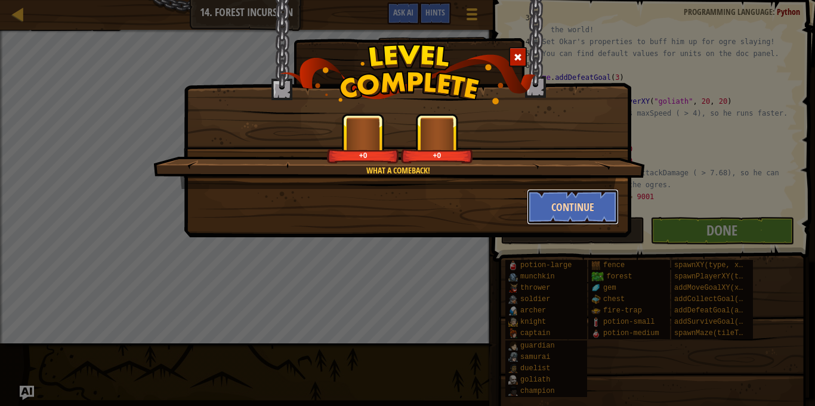
click at [584, 195] on button "Continue" at bounding box center [573, 207] width 92 height 36
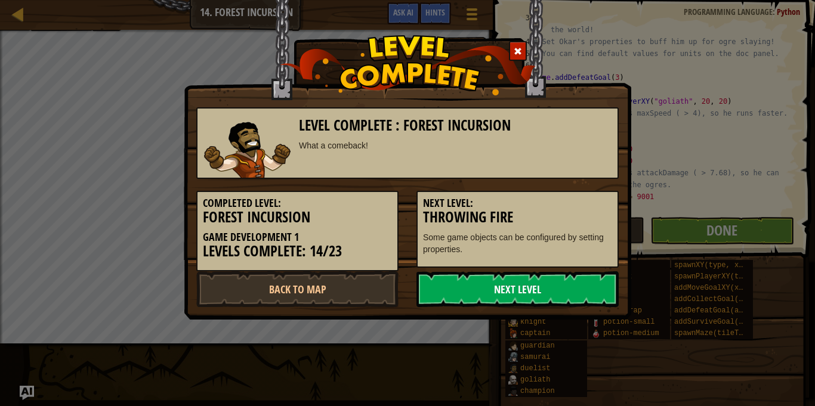
click at [557, 273] on link "Next Level" at bounding box center [517, 289] width 202 height 36
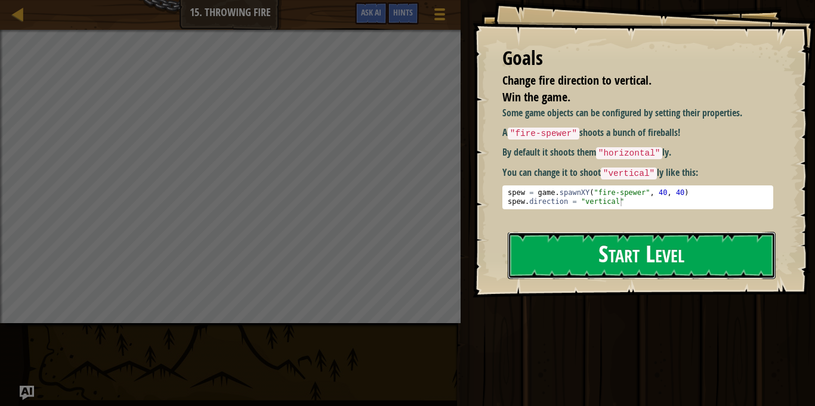
click at [557, 239] on button "Start Level" at bounding box center [642, 255] width 268 height 47
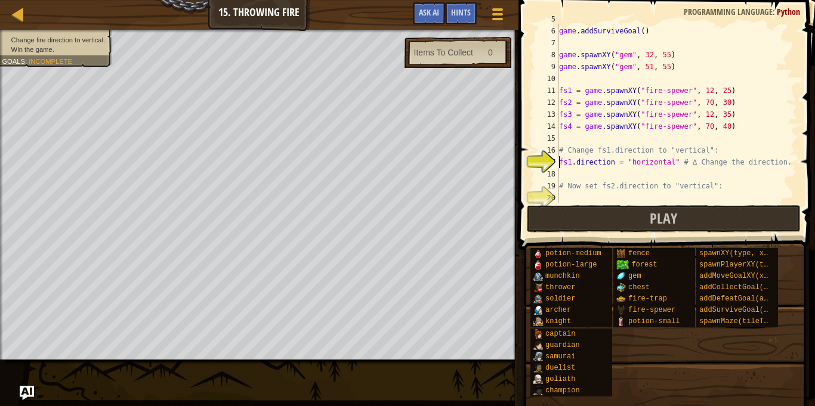
scroll to position [101, 0]
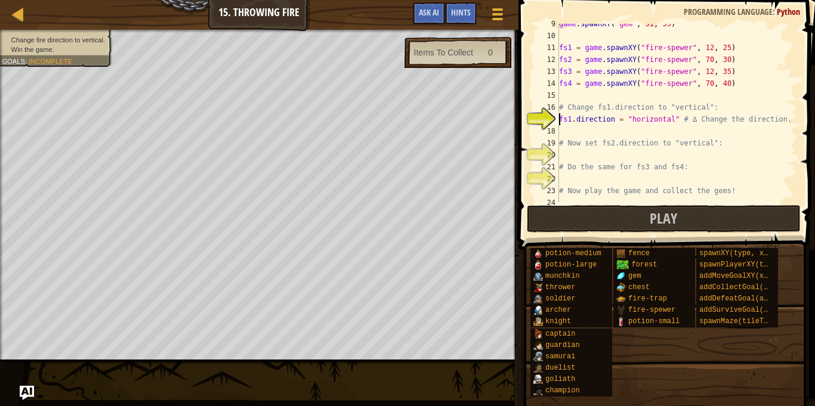
click at [567, 135] on div "game . spawnXY ( "gem" , 51 , 55 ) fs1 = game . spawnXY ( "fire-spewer" , 12 , …" at bounding box center [677, 119] width 240 height 203
click at [670, 120] on div "game . spawnXY ( "gem" , 51 , 55 ) fs1 = game . spawnXY ( "fire-spewer" , 12 , …" at bounding box center [677, 119] width 240 height 203
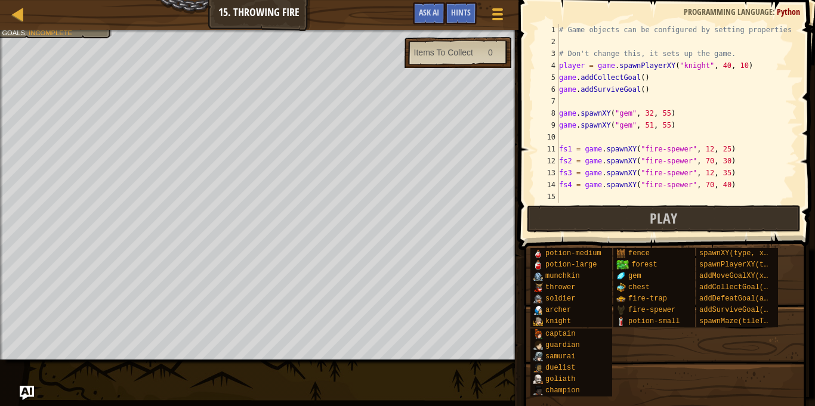
scroll to position [1, 0]
click at [643, 75] on div "# Game objects can be configured by setting properties # Don't change this, it …" at bounding box center [677, 124] width 240 height 203
type textarea "game.addCollectGoal(2)"
click at [643, 100] on div "# Game objects can be configured by setting properties # Don't change this, it …" at bounding box center [677, 124] width 240 height 203
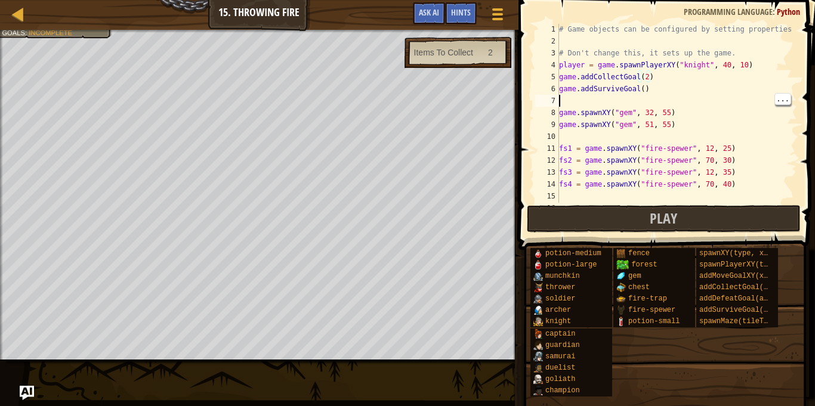
scroll to position [5, 0]
click at [645, 89] on div "# Game objects can be configured by setting properties # Don't change this, it …" at bounding box center [677, 124] width 240 height 203
click at [643, 92] on div "# Game objects can be configured by setting properties # Don't change this, it …" at bounding box center [677, 124] width 240 height 203
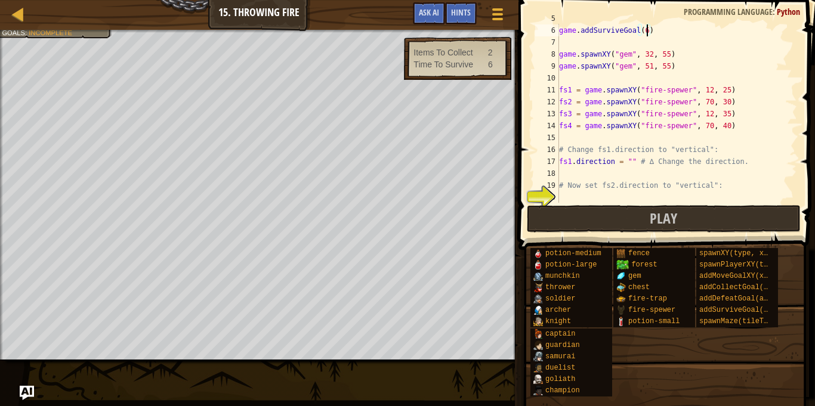
scroll to position [107, 0]
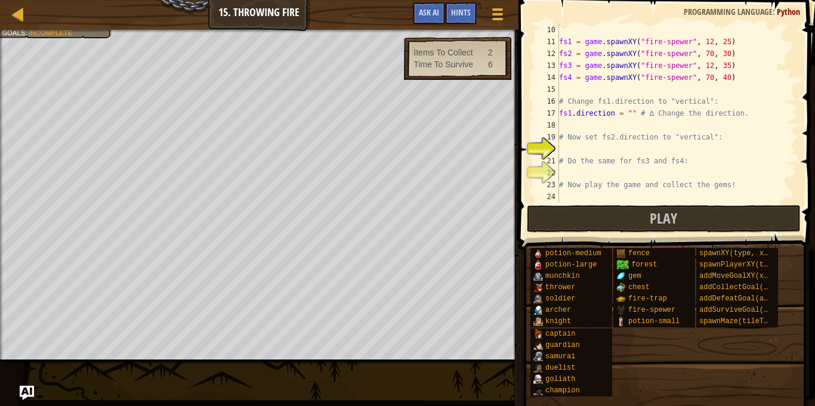
click at [567, 159] on div "fs1 = game . spawnXY ( "fire-spewer" , 12 , 25 ) fs2 = game . spawnXY ( "fire-s…" at bounding box center [677, 125] width 240 height 203
click at [621, 115] on div "fs1 = game . spawnXY ( "fire-spewer" , 12 , 25 ) fs2 = game . spawnXY ( "fire-s…" at bounding box center [677, 125] width 240 height 203
click at [631, 113] on div "fs1 = game . spawnXY ( "fire-spewer" , 12 , 25 ) fs2 = game . spawnXY ( "fire-s…" at bounding box center [677, 125] width 240 height 203
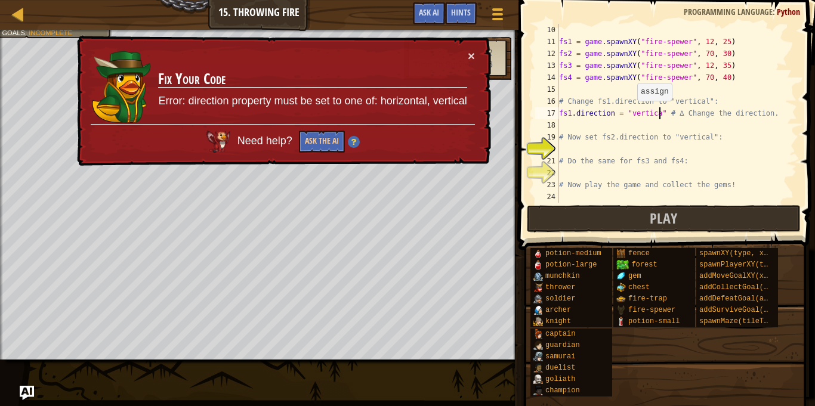
type textarea "fs1.direction = "vertical" # ∆ Change the direction."
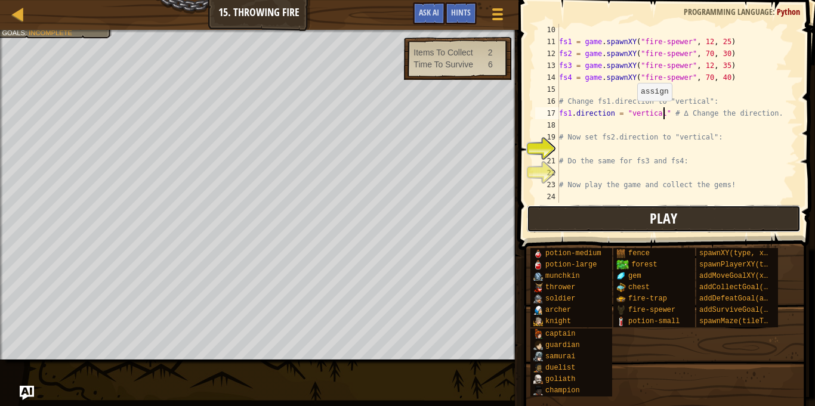
click at [714, 215] on button "Play" at bounding box center [664, 218] width 274 height 27
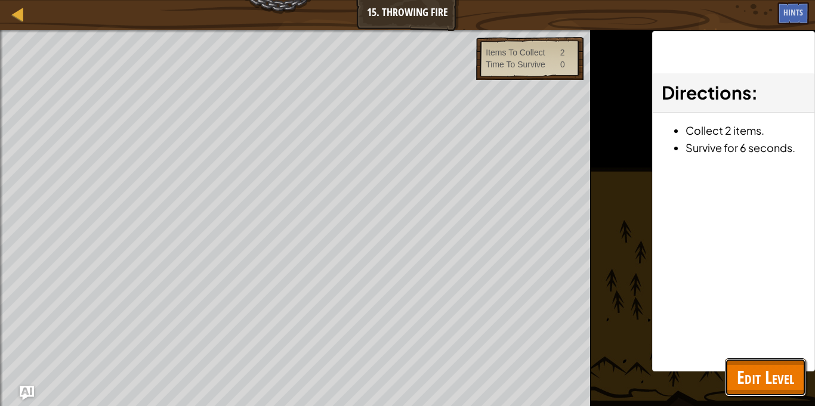
click at [757, 360] on button "Edit Level" at bounding box center [765, 378] width 81 height 38
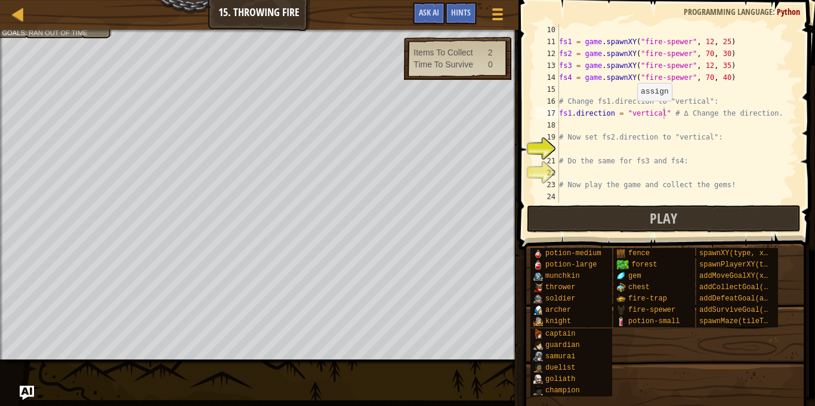
click at [572, 149] on div "fs1 = game . spawnXY ( "fire-spewer" , 12 , 25 ) fs2 = game . spawnXY ( "fire-s…" at bounding box center [677, 125] width 240 height 203
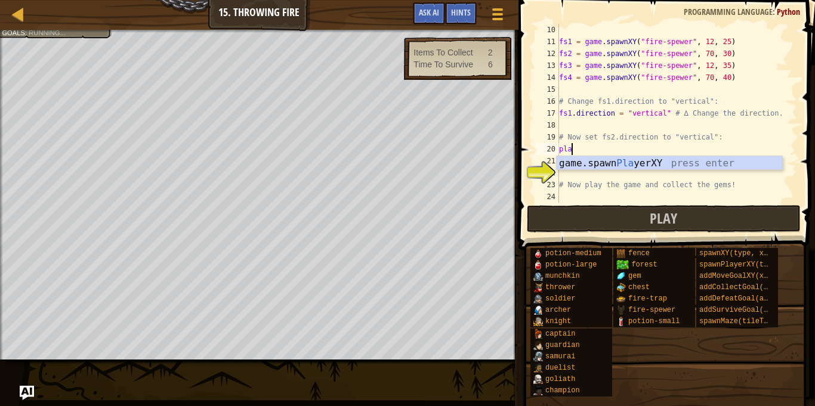
scroll to position [5, 1]
click at [708, 150] on div "fs1 = game . spawnXY ( "fire-spewer" , 12 , 25 ) fs2 = game . spawnXY ( "fire-s…" at bounding box center [677, 125] width 240 height 203
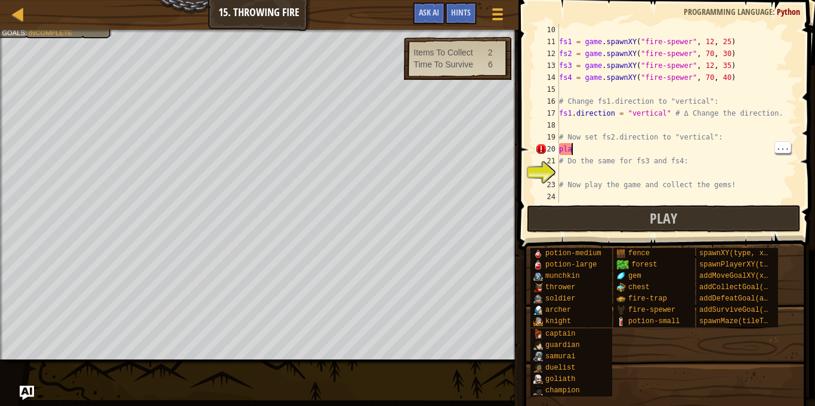
click at [693, 152] on div "fs1 = game . spawnXY ( "fire-spewer" , 12 , 25 ) fs2 = game . spawnXY ( "fire-s…" at bounding box center [677, 125] width 240 height 203
type textarea "plaer.max speed=600"
click at [571, 175] on div "fs1 = game . spawnXY ( "fire-spewer" , 12 , 25 ) fs2 = game . spawnXY ( "fire-s…" at bounding box center [677, 125] width 240 height 203
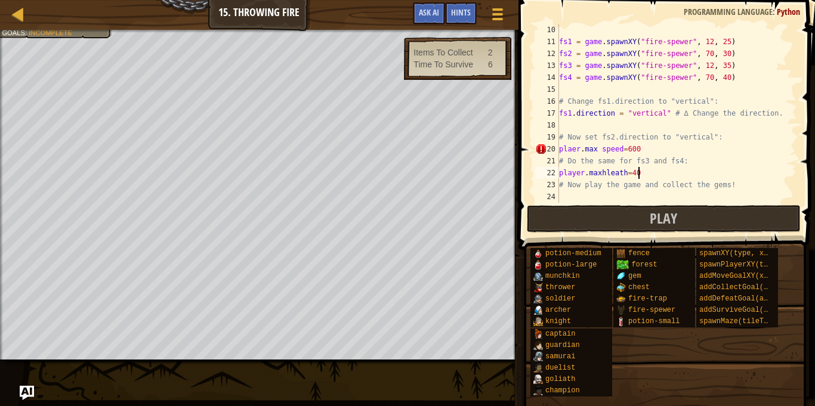
scroll to position [5, 11]
click at [671, 223] on span "Play" at bounding box center [663, 218] width 27 height 19
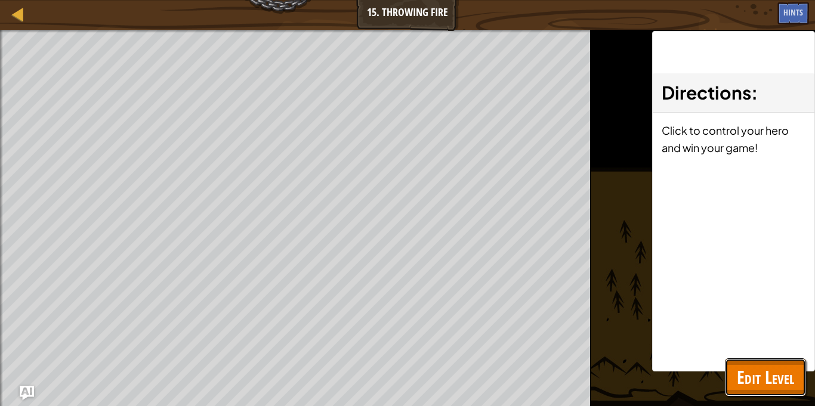
click at [742, 379] on span "Edit Level" at bounding box center [765, 377] width 57 height 24
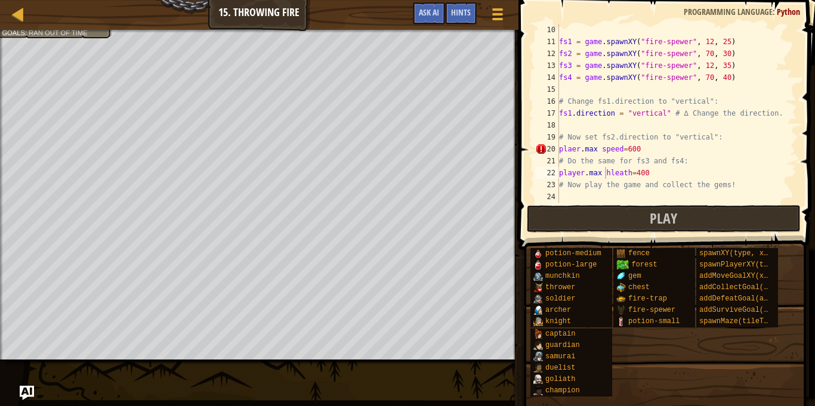
click at [601, 149] on div "fs1 = game . spawnXY ( "fire-spewer" , 12 , 25 ) fs2 = game . spawnXY ( "fire-s…" at bounding box center [677, 125] width 240 height 203
click at [605, 175] on div "fs1 = game . spawnXY ( "fire-spewer" , 12 , 25 ) fs2 = game . spawnXY ( "fire-s…" at bounding box center [677, 125] width 240 height 203
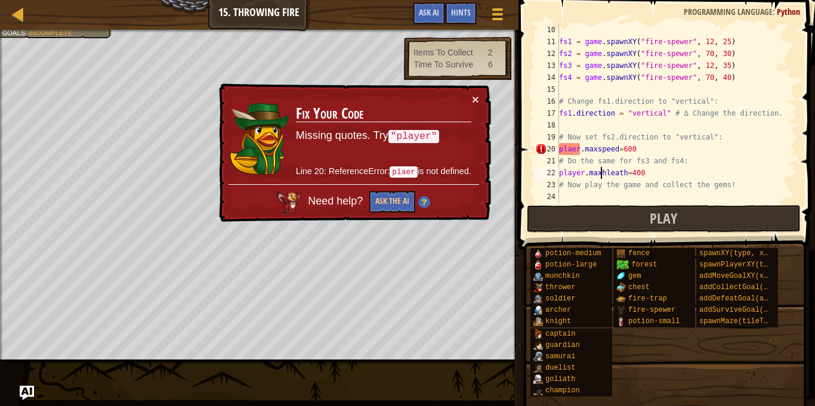
click at [569, 150] on div "fs1 = game . spawnXY ( "fire-spewer" , 12 , 25 ) fs2 = game . spawnXY ( "fire-s…" at bounding box center [677, 125] width 240 height 203
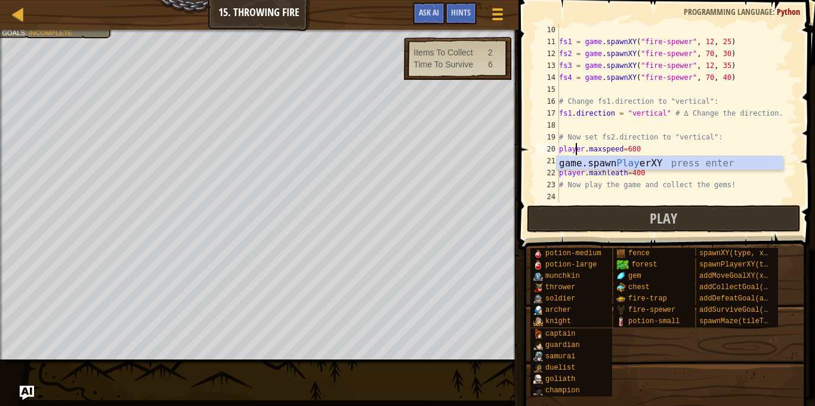
scroll to position [5, 2]
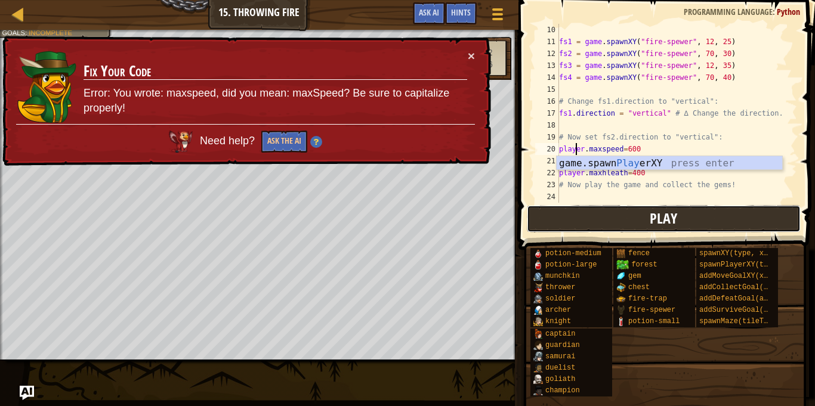
click at [725, 214] on button "Play" at bounding box center [664, 218] width 274 height 27
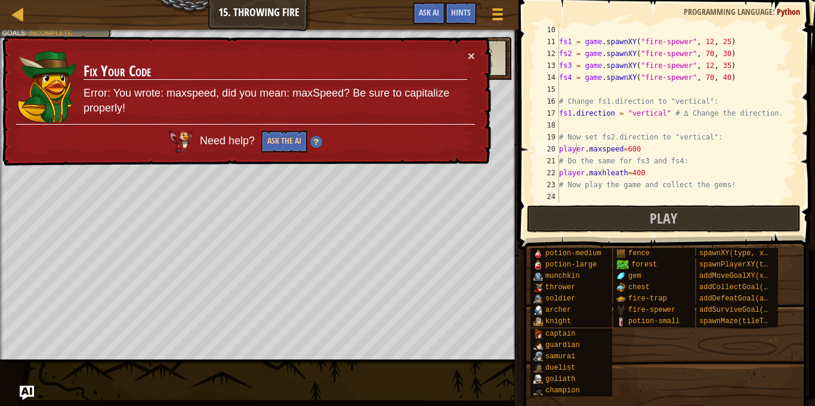
click at [594, 149] on div "fs1 = game . spawnXY ( "fire-spewer" , 12 , 25 ) fs2 = game . spawnXY ( "fire-s…" at bounding box center [677, 125] width 240 height 203
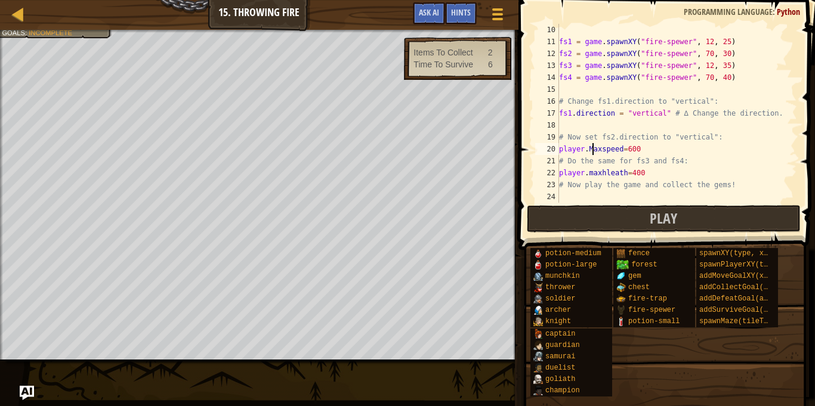
scroll to position [5, 5]
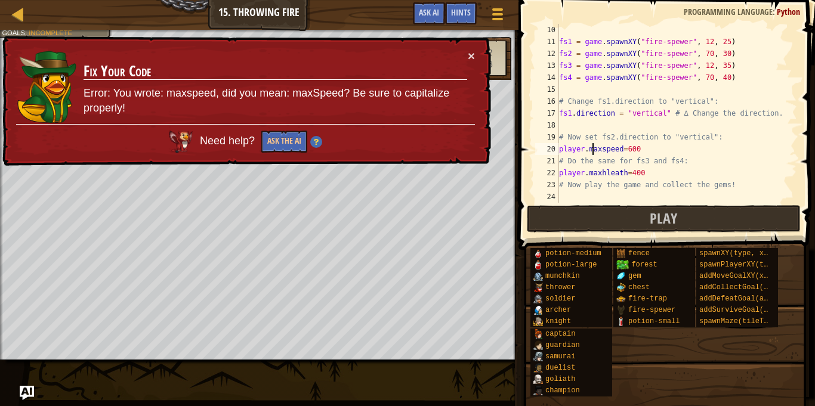
click at [584, 150] on div "fs1 = game . spawnXY ( "fire-spewer" , 12 , 25 ) fs2 = game . spawnXY ( "fire-s…" at bounding box center [677, 125] width 240 height 203
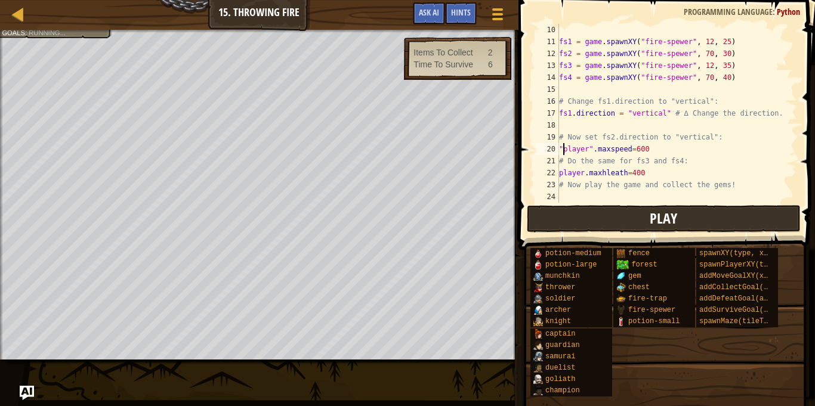
scroll to position [5, 1]
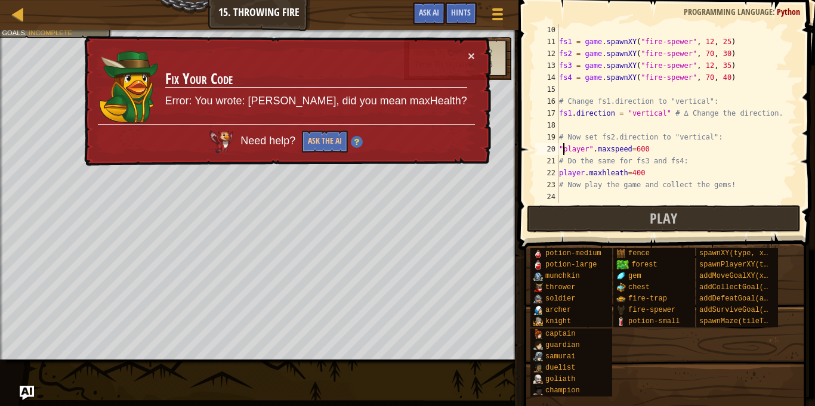
click at [558, 177] on div "22" at bounding box center [547, 173] width 24 height 12
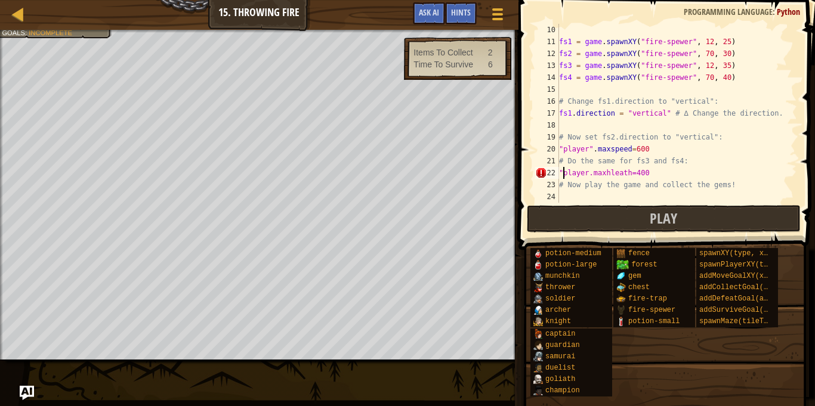
click at [580, 168] on div "fs1 = game . spawnXY ( "fire-spewer" , 12 , 25 ) fs2 = game . spawnXY ( "fire-s…" at bounding box center [677, 125] width 240 height 203
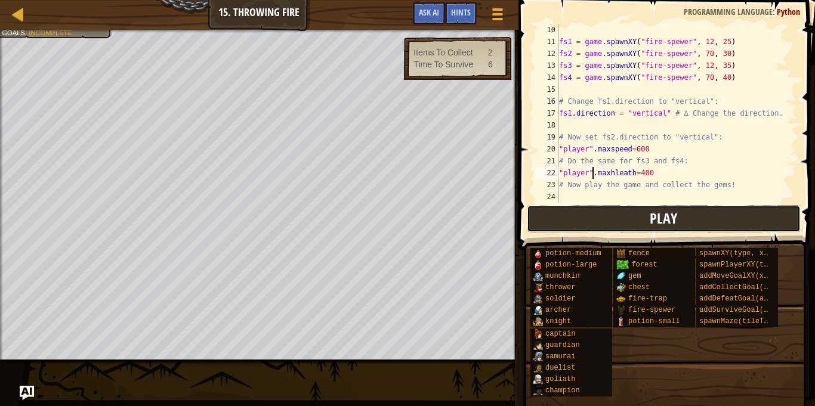
click at [659, 208] on button "Play" at bounding box center [664, 218] width 274 height 27
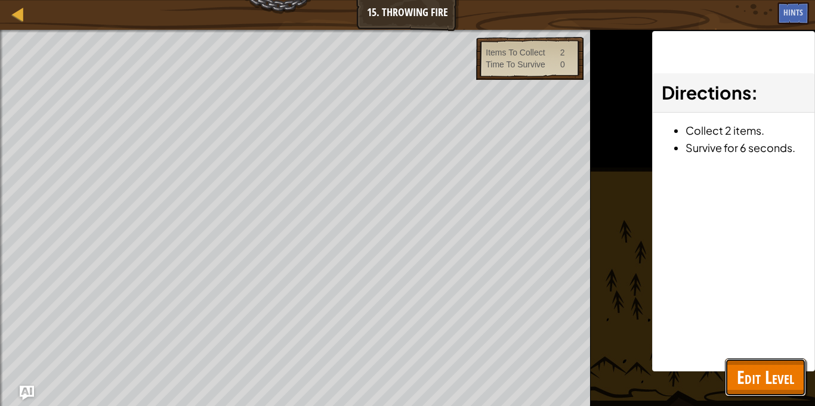
click at [785, 371] on span "Edit Level" at bounding box center [765, 377] width 57 height 24
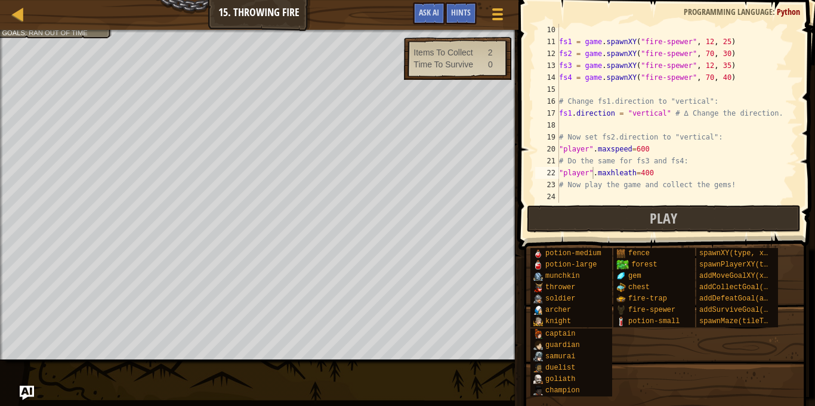
click at [610, 147] on div "fs1 = game . spawnXY ( "fire-spewer" , 12 , 25 ) fs2 = game . spawnXY ( "fire-s…" at bounding box center [677, 125] width 240 height 203
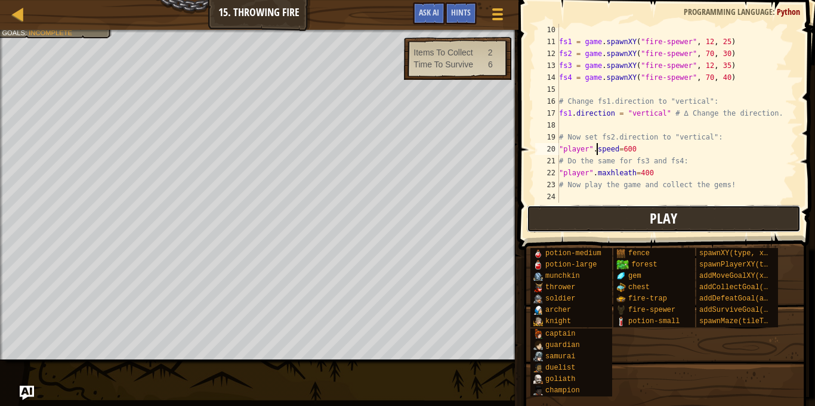
click at [601, 223] on button "Play" at bounding box center [664, 218] width 274 height 27
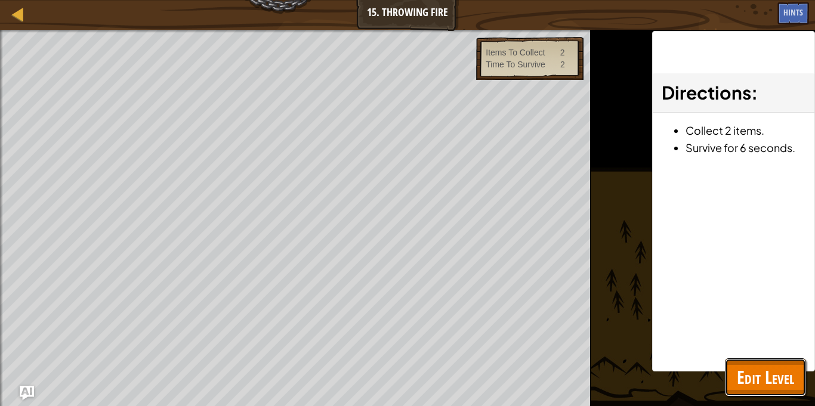
click at [794, 387] on span "Edit Level" at bounding box center [765, 377] width 57 height 24
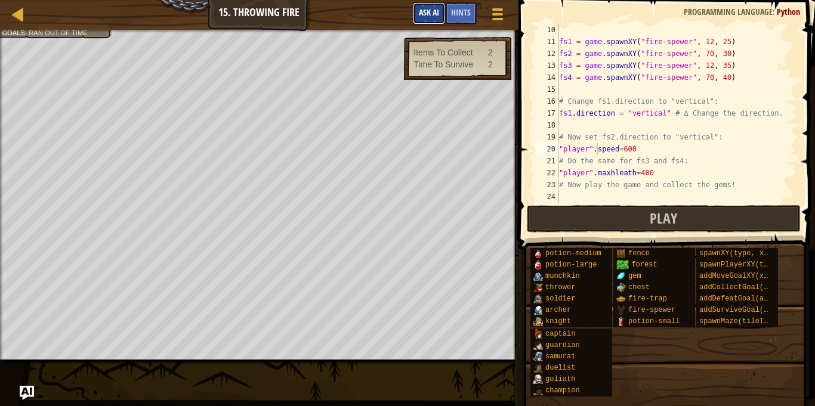
click at [433, 16] on span "Ask AI" at bounding box center [429, 12] width 20 height 11
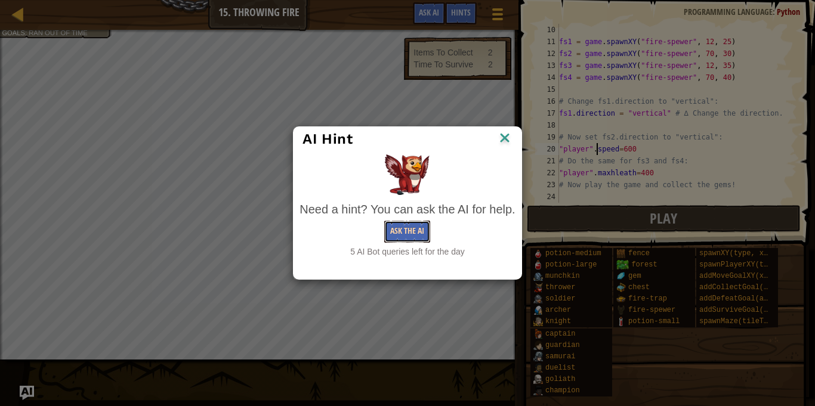
click at [397, 234] on button "Ask the AI" at bounding box center [407, 232] width 46 height 22
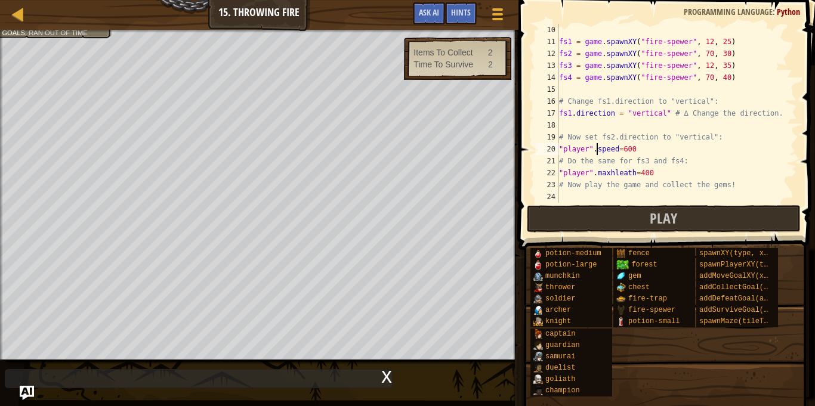
click at [193, 376] on div "x" at bounding box center [199, 378] width 388 height 19
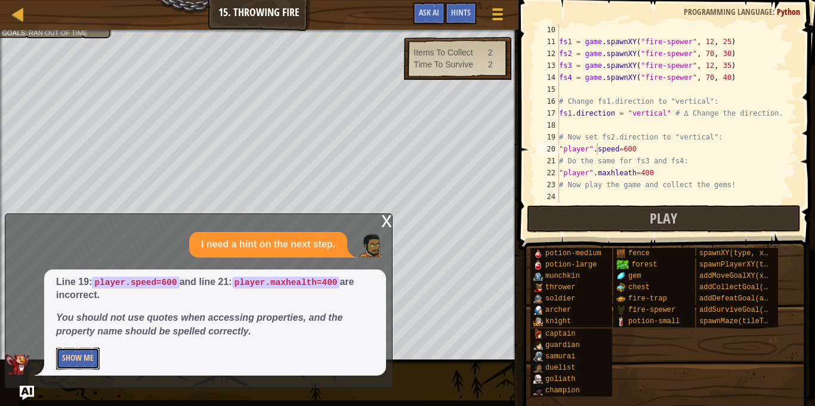
click at [72, 362] on button "Show Me" at bounding box center [78, 359] width 44 height 22
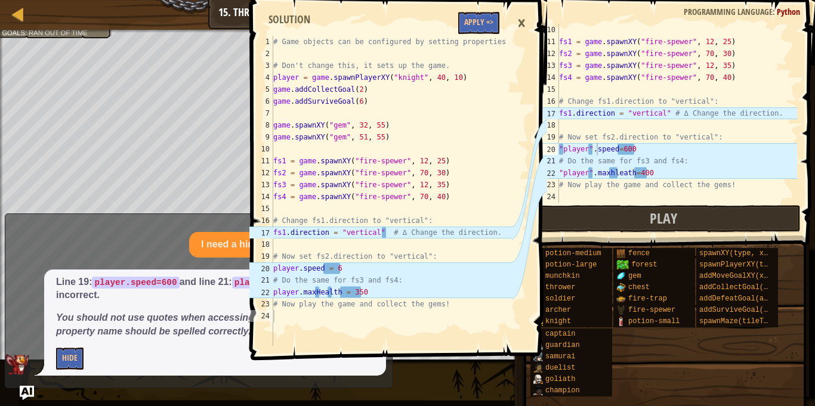
type textarea ""player".maxhleath=400"
click at [660, 178] on div "fs1 = game . spawnXY ( "fire-spewer" , 12 , 25 ) fs2 = game . spawnXY ( "fire-s…" at bounding box center [677, 125] width 240 height 203
click at [662, 193] on div "fs1 = game . spawnXY ( "fire-spewer" , 12 , 25 ) fs2 = game . spawnXY ( "fire-s…" at bounding box center [677, 125] width 240 height 203
click at [517, 22] on div "×" at bounding box center [521, 23] width 20 height 27
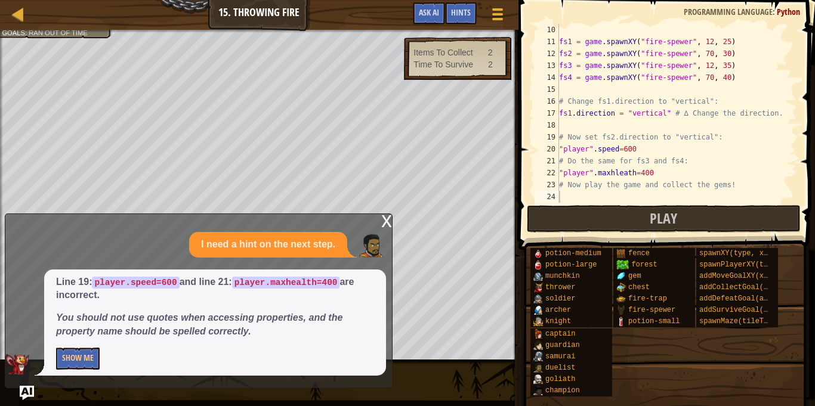
click at [670, 171] on div "fs1 = game . spawnXY ( "fire-spewer" , 12 , 25 ) fs2 = game . spawnXY ( "fire-s…" at bounding box center [677, 125] width 240 height 203
click at [638, 148] on div "fs1 = game . spawnXY ( "fire-spewer" , 12 , 25 ) fs2 = game . spawnXY ( "fire-s…" at bounding box center [677, 125] width 240 height 203
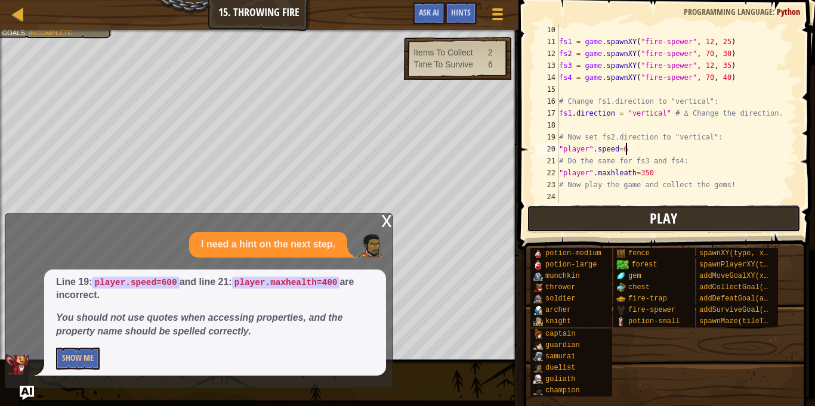
click at [701, 208] on button "Play" at bounding box center [664, 218] width 274 height 27
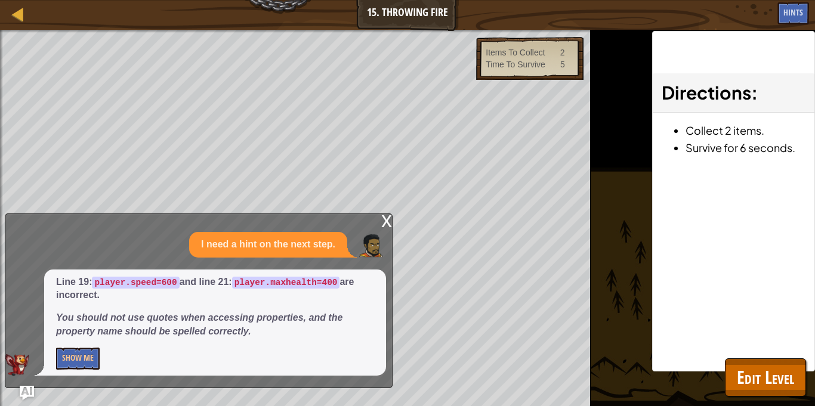
click at [386, 226] on div "x" at bounding box center [386, 220] width 11 height 12
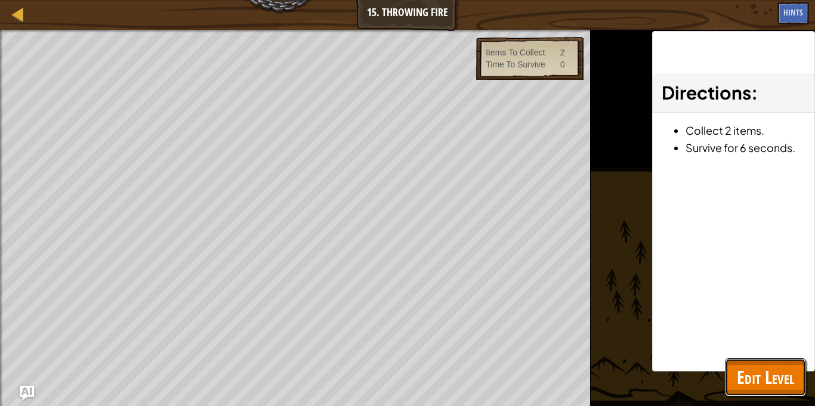
click at [766, 386] on span "Edit Level" at bounding box center [765, 377] width 57 height 24
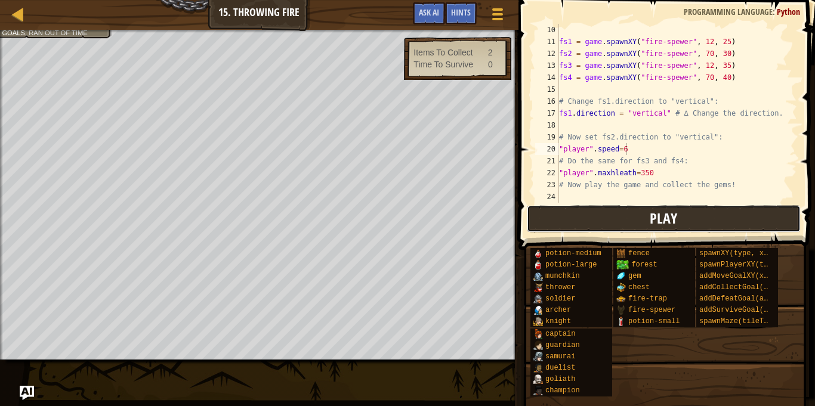
click at [708, 223] on button "Play" at bounding box center [664, 218] width 274 height 27
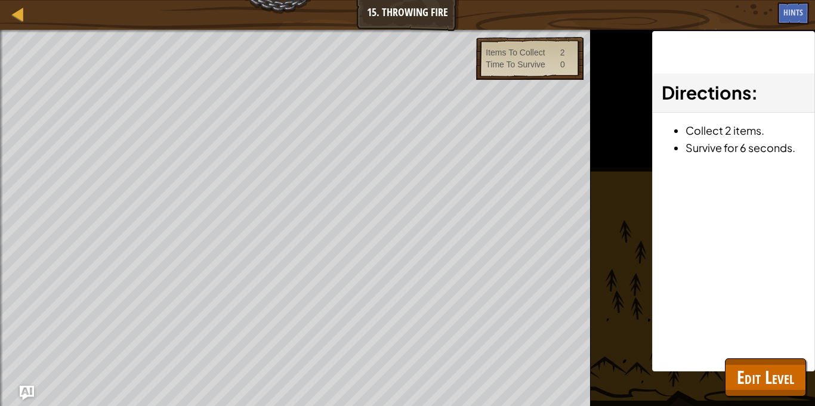
click at [763, 357] on div "Directions : Collect 2 items. Survive for 6 seconds." at bounding box center [733, 201] width 163 height 341
click at [763, 368] on span "Edit Level" at bounding box center [765, 377] width 57 height 24
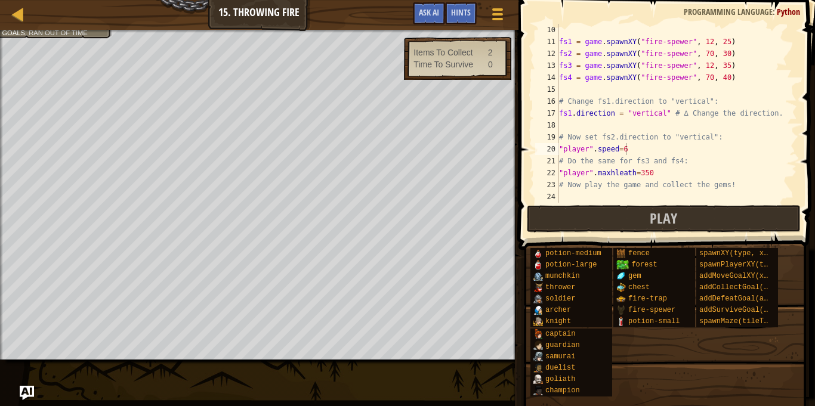
click at [595, 149] on div "fs1 = game . spawnXY ( "fire-spewer" , 12 , 25 ) fs2 = game . spawnXY ( "fire-s…" at bounding box center [677, 125] width 240 height 203
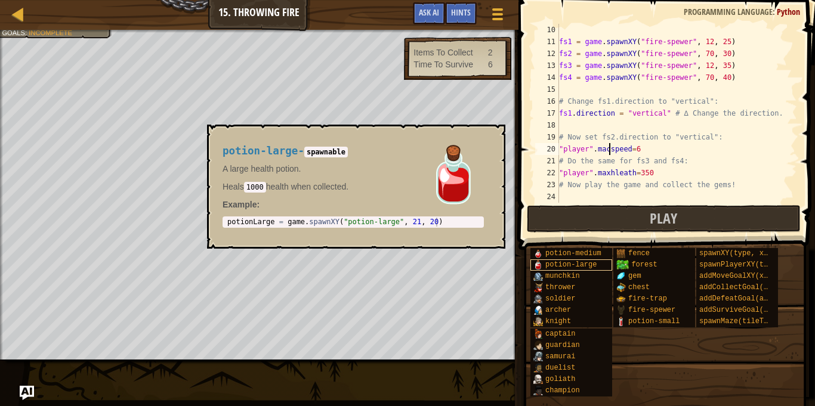
scroll to position [5, 7]
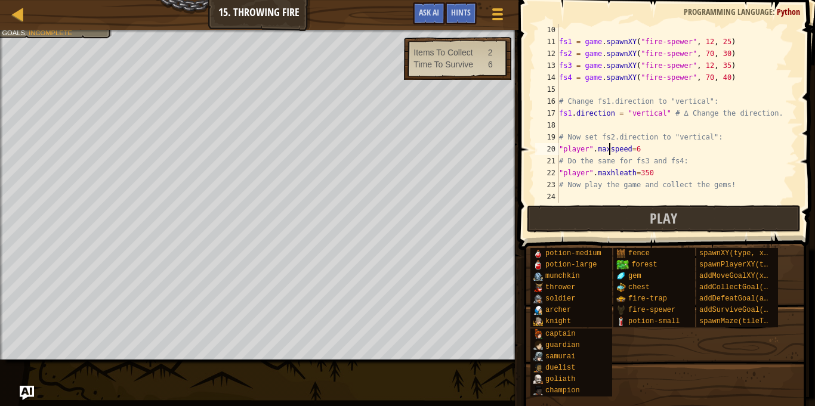
click at [647, 150] on div "fs1 = game . spawnXY ( "fire-spewer" , 12 , 25 ) fs2 = game . spawnXY ( "fire-s…" at bounding box center [677, 125] width 240 height 203
click at [557, 121] on div "18" at bounding box center [547, 125] width 24 height 12
type textarea "# Now set fs2.direction to "vertical":"
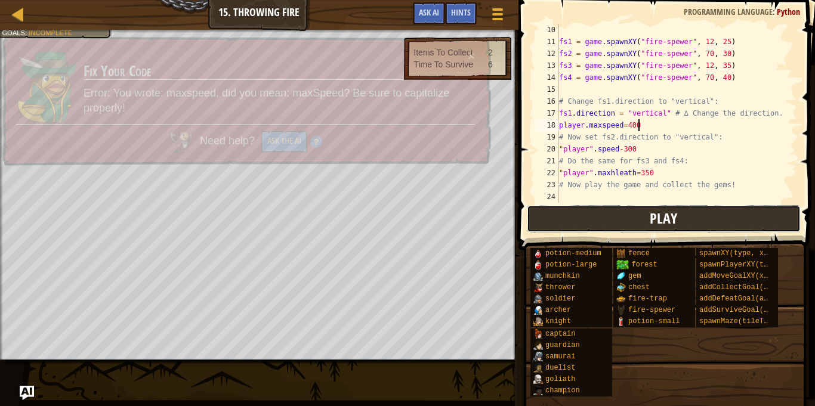
click at [733, 217] on button "Play" at bounding box center [664, 218] width 274 height 27
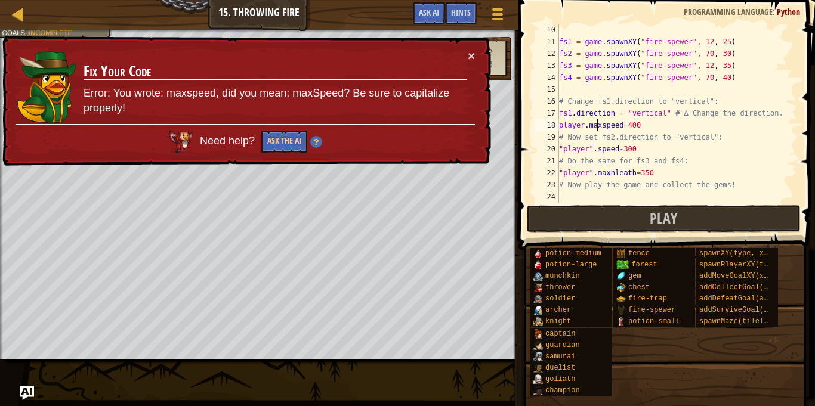
click at [597, 127] on div "fs1 = game . spawnXY ( "fire-spewer" , 12 , 25 ) fs2 = game . spawnXY ( "fire-s…" at bounding box center [677, 125] width 240 height 203
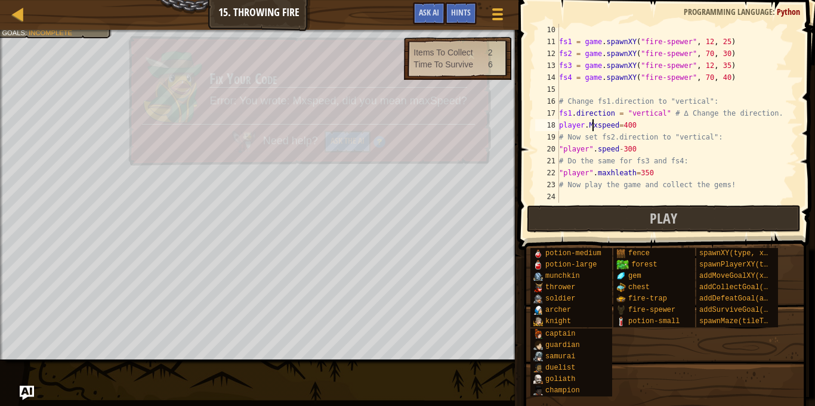
scroll to position [5, 6]
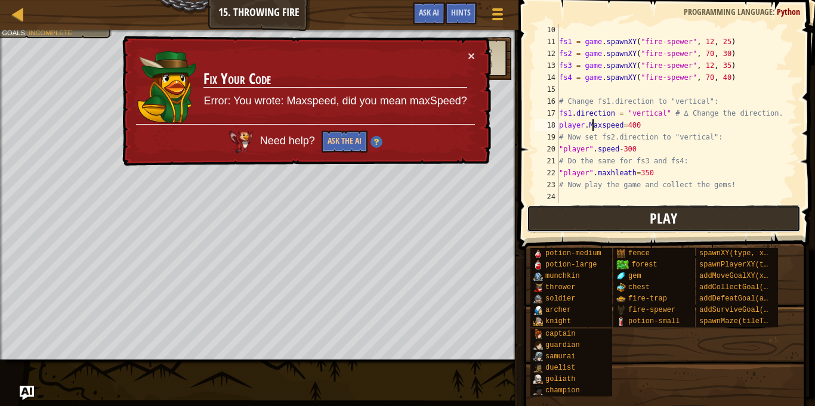
click at [726, 228] on button "Play" at bounding box center [664, 218] width 274 height 27
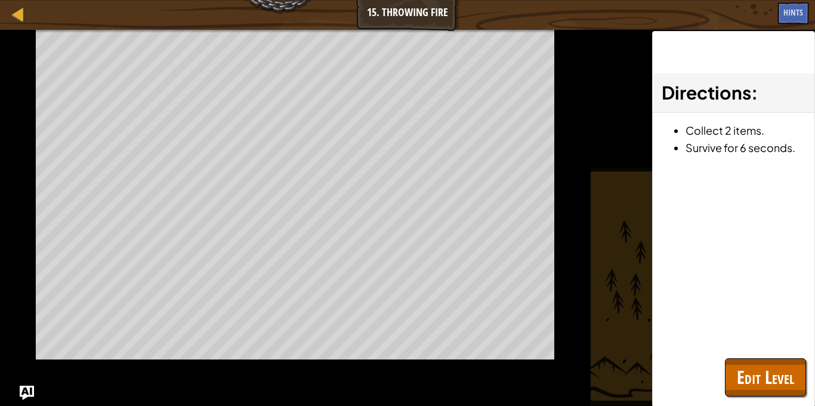
click at [0, 0] on button "Play" at bounding box center [0, 0] width 0 height 0
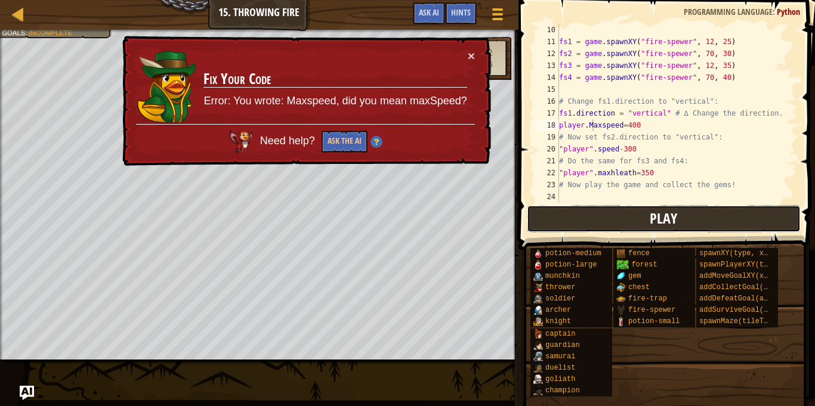
click at [726, 221] on button "Play" at bounding box center [664, 218] width 274 height 27
drag, startPoint x: 281, startPoint y: 104, endPoint x: 293, endPoint y: 106, distance: 12.1
click at [293, 106] on p "Error: You wrote: Maxspeed, did you mean maxSpeed?" at bounding box center [334, 102] width 263 height 16
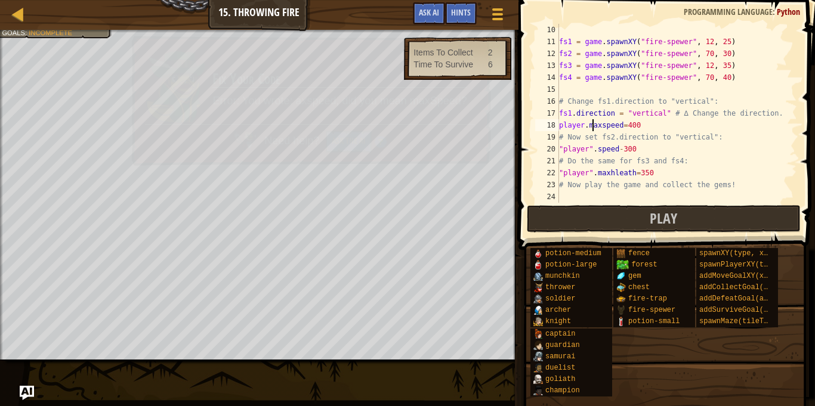
scroll to position [5, 5]
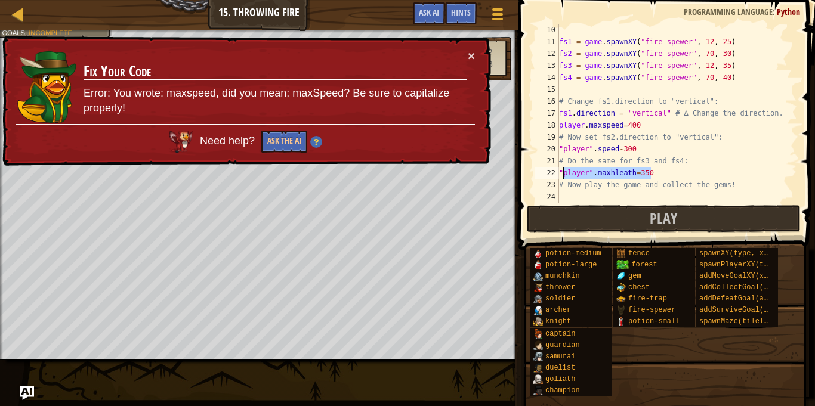
drag, startPoint x: 659, startPoint y: 172, endPoint x: 564, endPoint y: 175, distance: 94.9
click at [564, 175] on div "fs1 = game . spawnXY ( "fire-spewer" , 12 , 25 ) fs2 = game . spawnXY ( "fire-s…" at bounding box center [677, 125] width 240 height 203
type textarea """
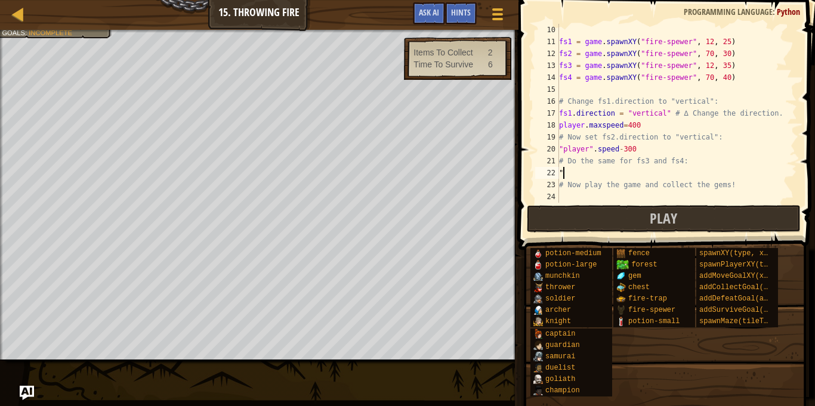
scroll to position [5, 0]
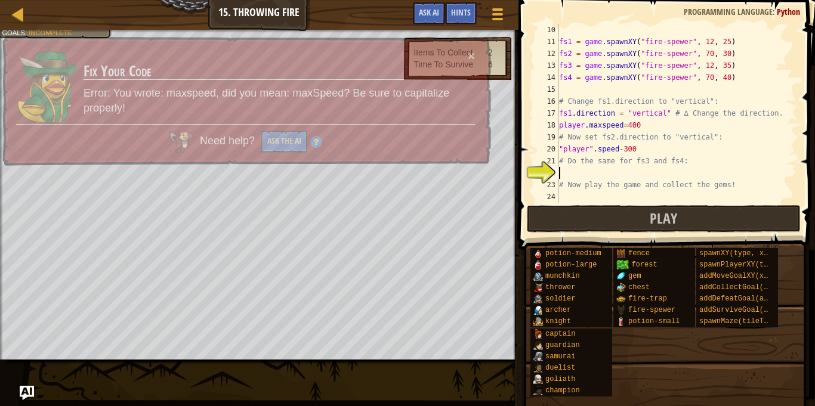
click at [638, 153] on div "fs1 = game . spawnXY ( "fire-spewer" , 12 , 25 ) fs2 = game . spawnXY ( "fire-s…" at bounding box center [677, 125] width 240 height 203
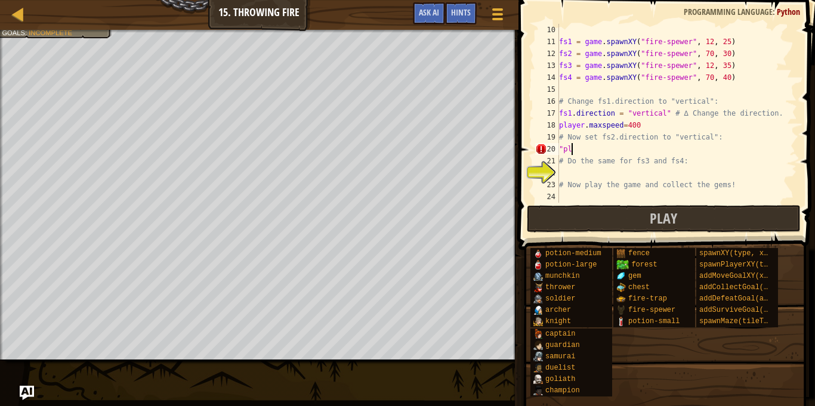
type textarea """
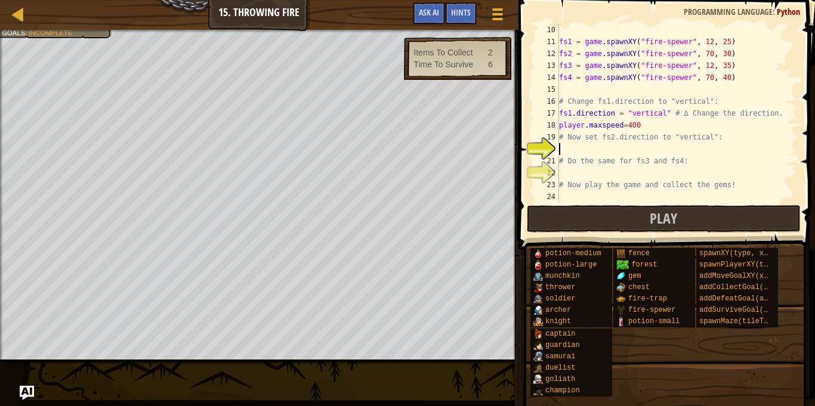
click at [644, 128] on div "fs1 = game . spawnXY ( "fire-spewer" , 12 , 25 ) fs2 = game . spawnXY ( "fire-s…" at bounding box center [677, 125] width 240 height 203
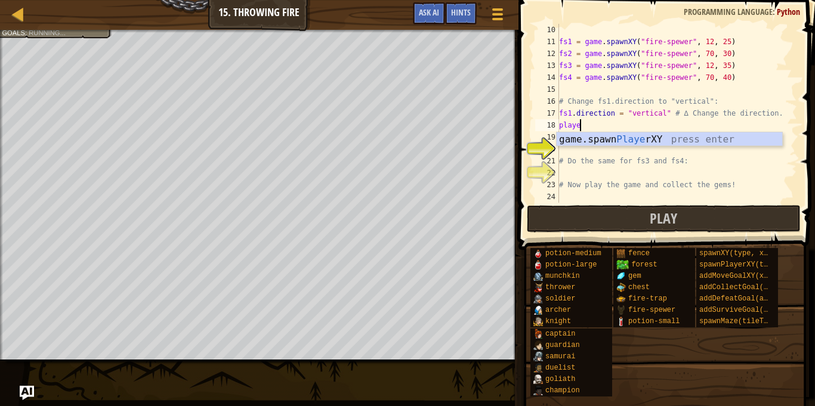
type textarea "p"
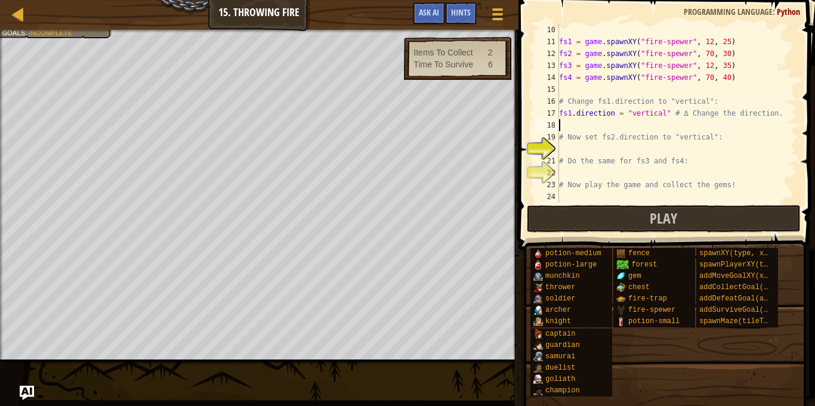
click at [573, 159] on div "fs1 = game . spawnXY ( "fire-spewer" , 12 , 25 ) fs2 = game . spawnXY ( "fire-s…" at bounding box center [677, 125] width 240 height 203
type textarea "# Do the same for fs3 and fs4:"
click at [574, 153] on div "fs1 = game . spawnXY ( "fire-spewer" , 12 , 25 ) fs2 = game . spawnXY ( "fire-s…" at bounding box center [677, 125] width 240 height 203
click at [576, 155] on div "fs1 = game . spawnXY ( "fire-spewer" , 12 , 25 ) fs2 = game . spawnXY ( "fire-s…" at bounding box center [677, 125] width 240 height 203
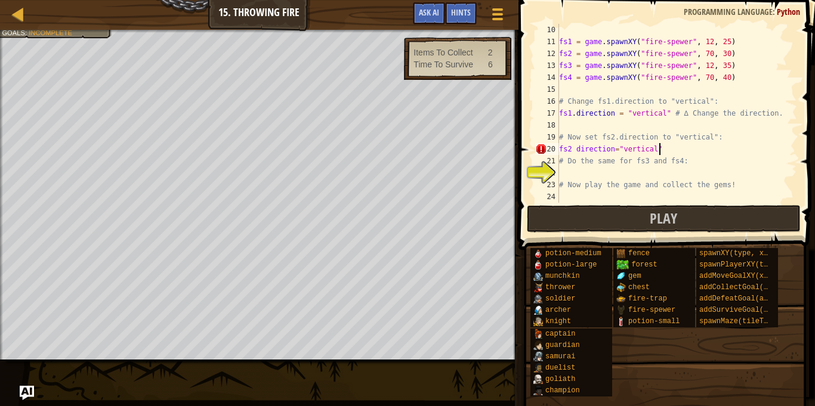
type textarea "# Do the same for fs3 and fs4:"
click at [570, 174] on div "fs1 = game . spawnXY ( "fire-spewer" , 12 , 25 ) fs2 = game . spawnXY ( "fire-s…" at bounding box center [677, 125] width 240 height 203
click at [575, 155] on div "fs1 = game . spawnXY ( "fire-spewer" , 12 , 25 ) fs2 = game . spawnXY ( "fire-s…" at bounding box center [677, 125] width 240 height 203
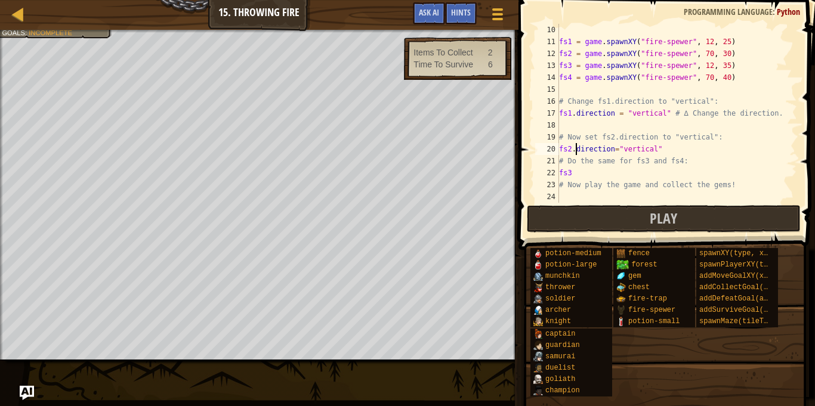
click at [579, 181] on div "fs1 = game . spawnXY ( "fire-spewer" , 12 , 25 ) fs2 = game . spawnXY ( "fire-s…" at bounding box center [677, 125] width 240 height 203
click at [575, 169] on div "fs1 = game . spawnXY ( "fire-spewer" , 12 , 25 ) fs2 = game . spawnXY ( "fire-s…" at bounding box center [677, 125] width 240 height 203
click at [618, 150] on div "fs1 = game . spawnXY ( "fire-spewer" , 12 , 25 ) fs2 = game . spawnXY ( "fire-s…" at bounding box center [677, 125] width 240 height 203
click at [626, 183] on div "fs1 = game . spawnXY ( "fire-spewer" , 12 , 25 ) fs2 = game . spawnXY ( "fire-s…" at bounding box center [677, 125] width 240 height 203
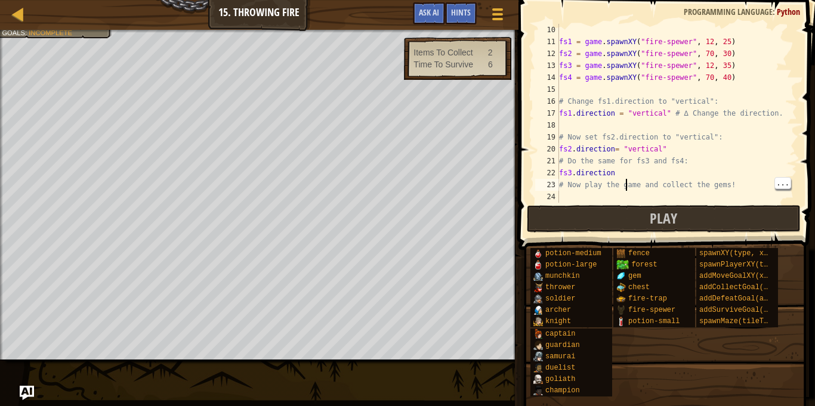
click at [611, 179] on div "fs1 = game . spawnXY ( "fire-spewer" , 12 , 25 ) fs2 = game . spawnXY ( "fire-s…" at bounding box center [677, 125] width 240 height 203
click at [624, 171] on div "fs1 = game . spawnXY ( "fire-spewer" , 12 , 25 ) fs2 = game . spawnXY ( "fire-s…" at bounding box center [677, 125] width 240 height 203
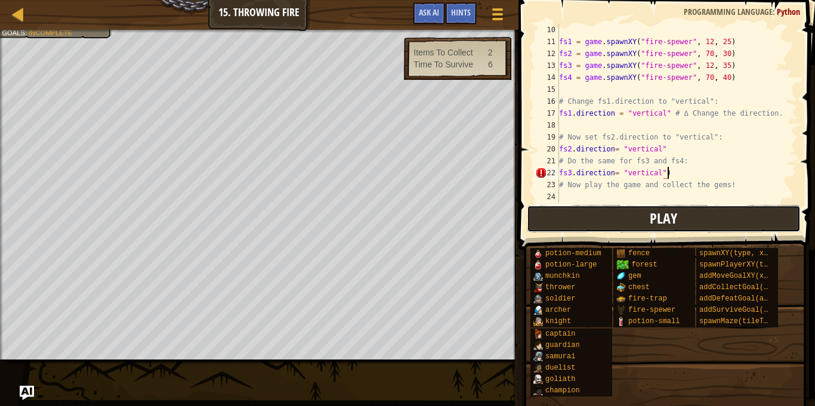
click at [616, 208] on button "Play" at bounding box center [664, 218] width 274 height 27
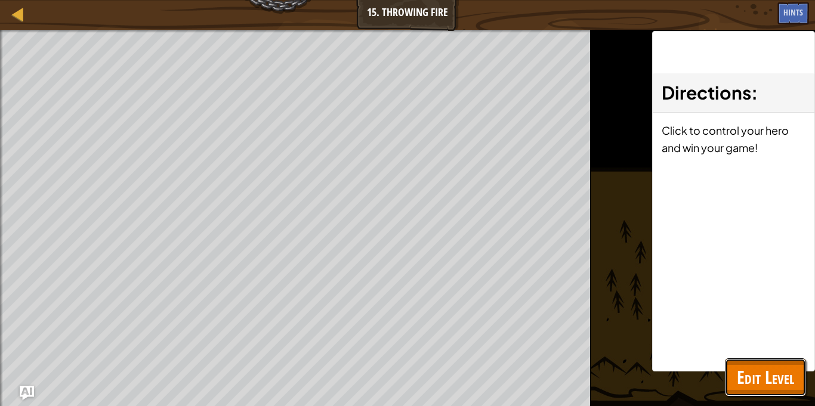
click at [754, 368] on span "Edit Level" at bounding box center [765, 377] width 57 height 24
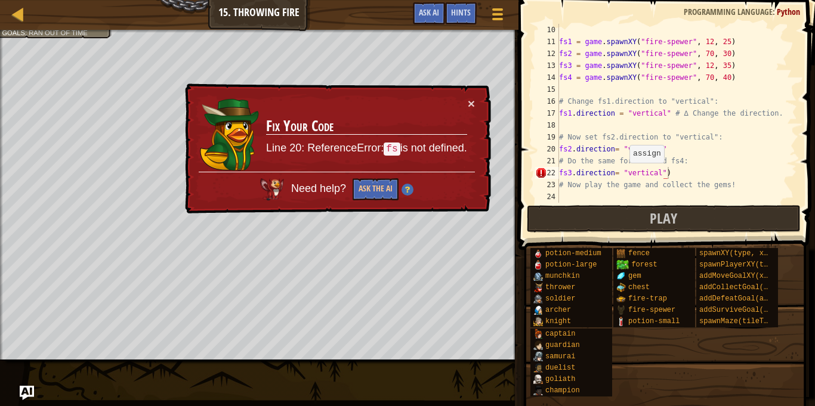
click at [625, 173] on div "fs1 = game . spawnXY ( "fire-spewer" , 12 , 25 ) fs2 = game . spawnXY ( "fire-s…" at bounding box center [677, 125] width 240 height 203
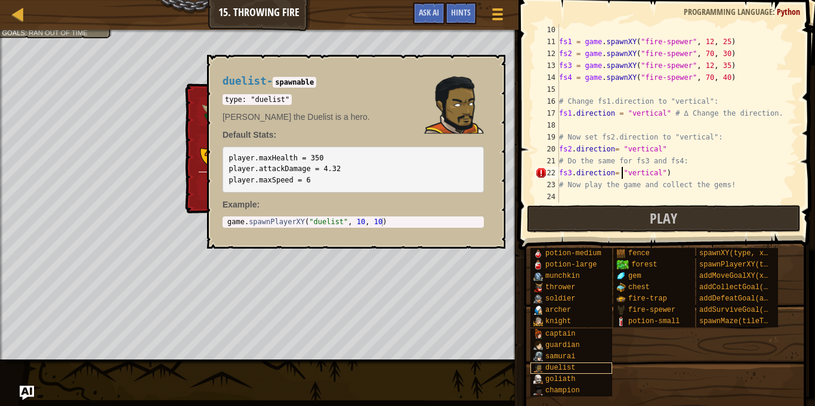
type textarea "fs3.direction= ("vertical")"
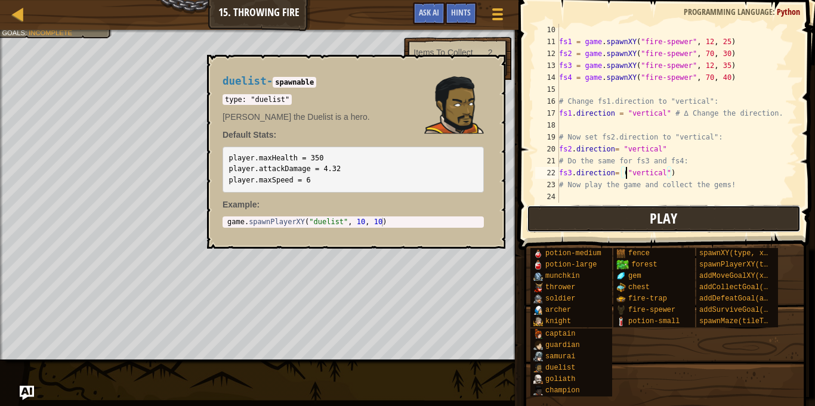
click at [718, 215] on button "Play" at bounding box center [664, 218] width 274 height 27
